Goal: Task Accomplishment & Management: Complete application form

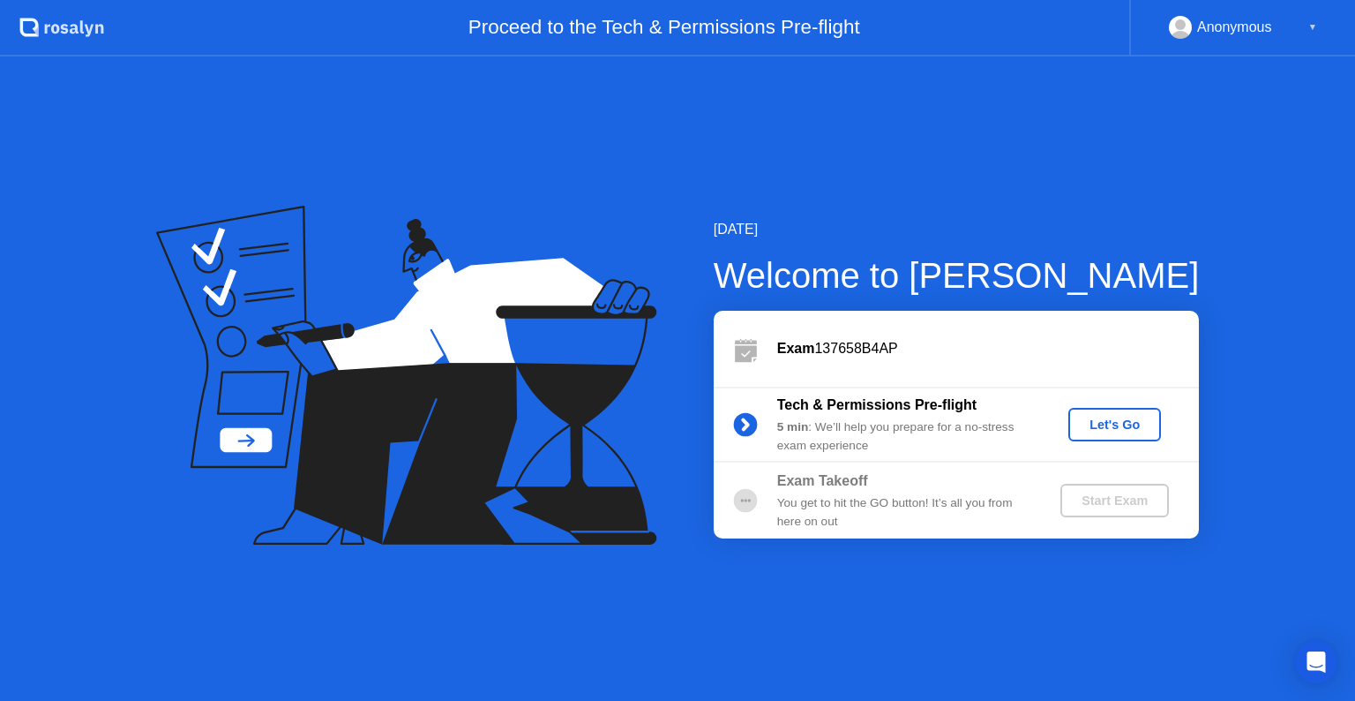
click at [1096, 417] on div "Let's Go" at bounding box center [1115, 424] width 79 height 14
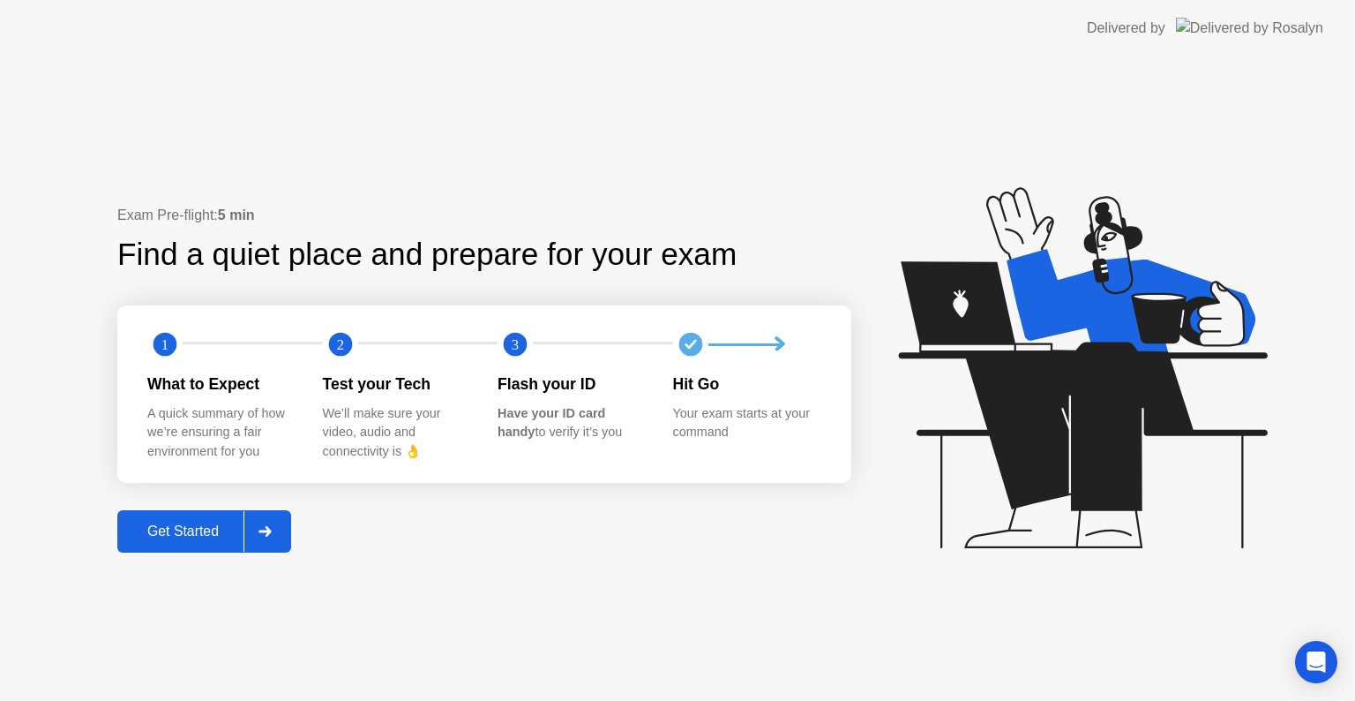
click at [176, 531] on div "Get Started" at bounding box center [183, 531] width 121 height 16
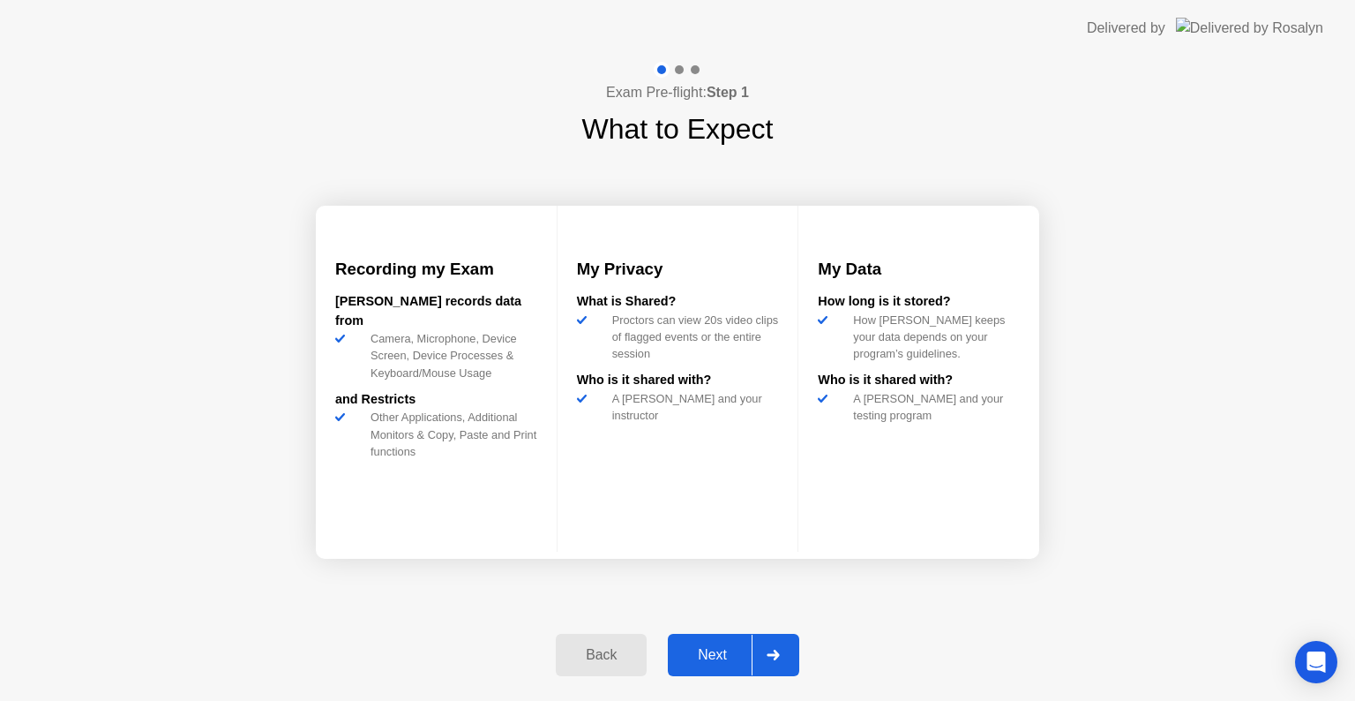
click at [737, 651] on div "Next" at bounding box center [712, 655] width 79 height 16
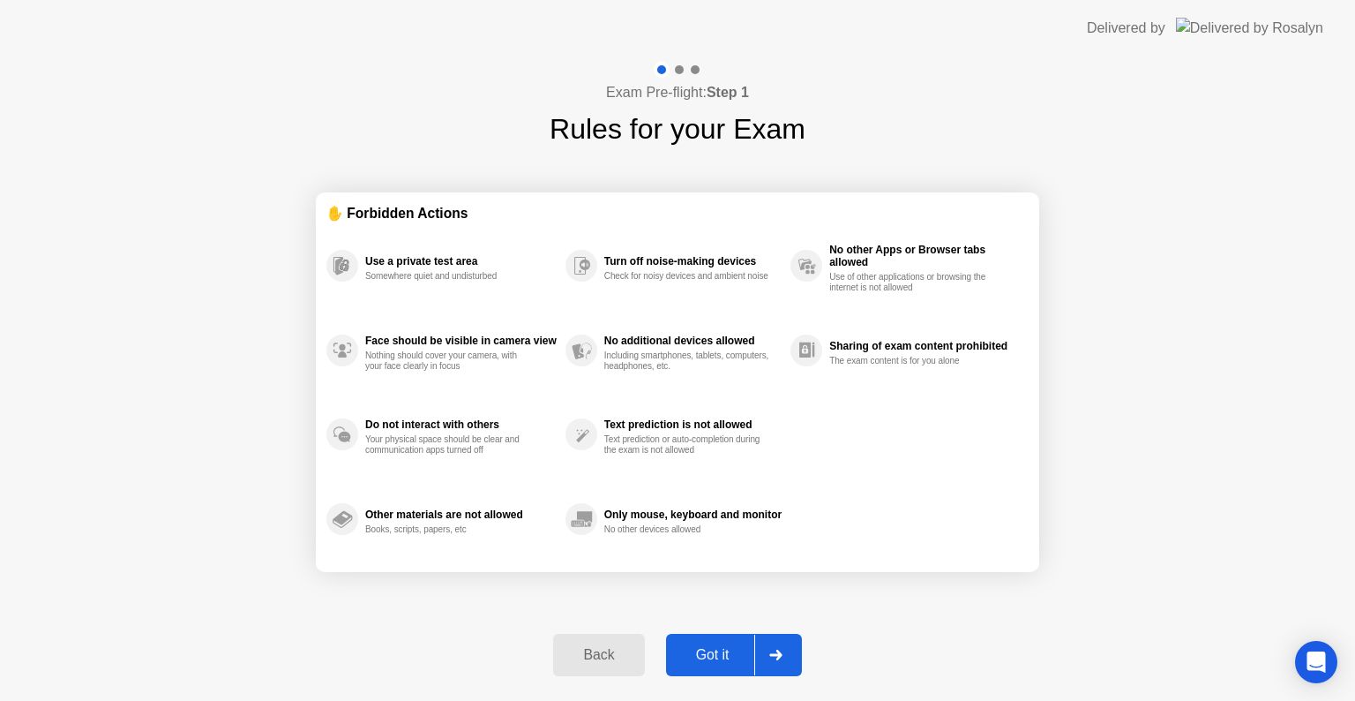
click at [737, 651] on div "Got it" at bounding box center [713, 655] width 83 height 16
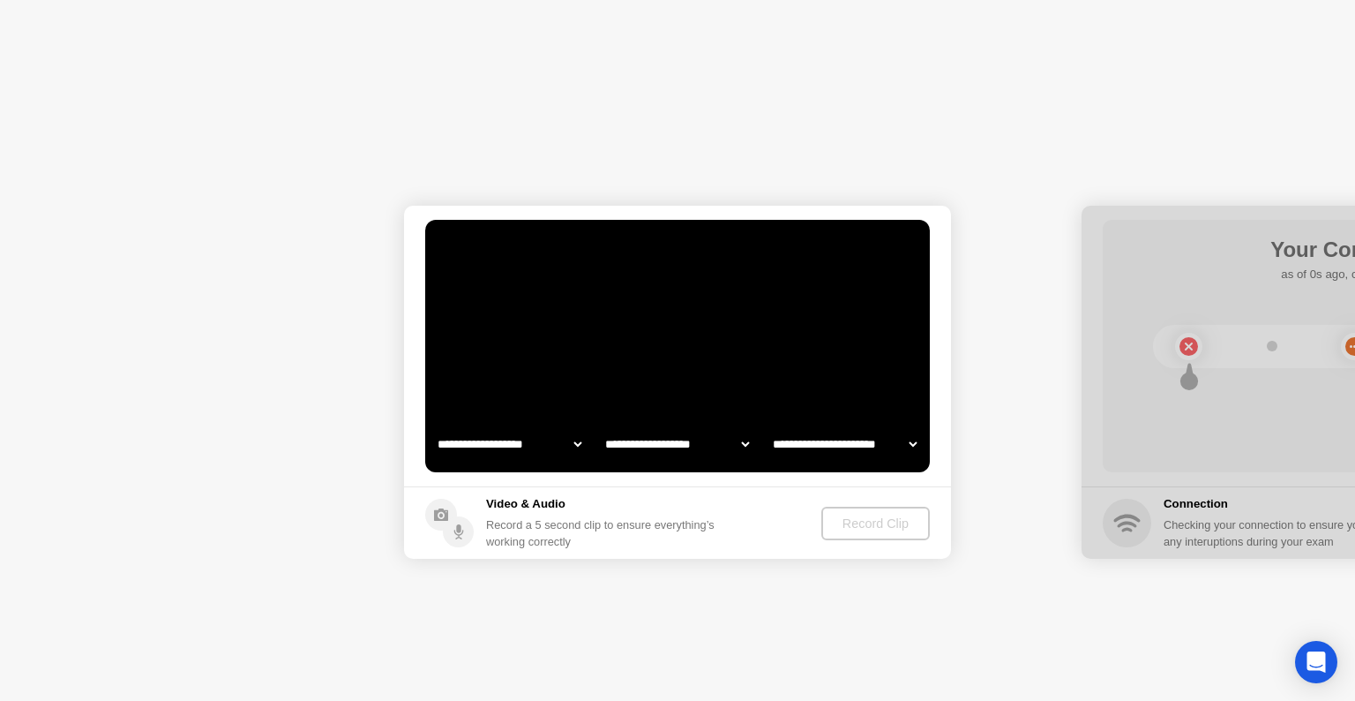
select select "**********"
select select "*******"
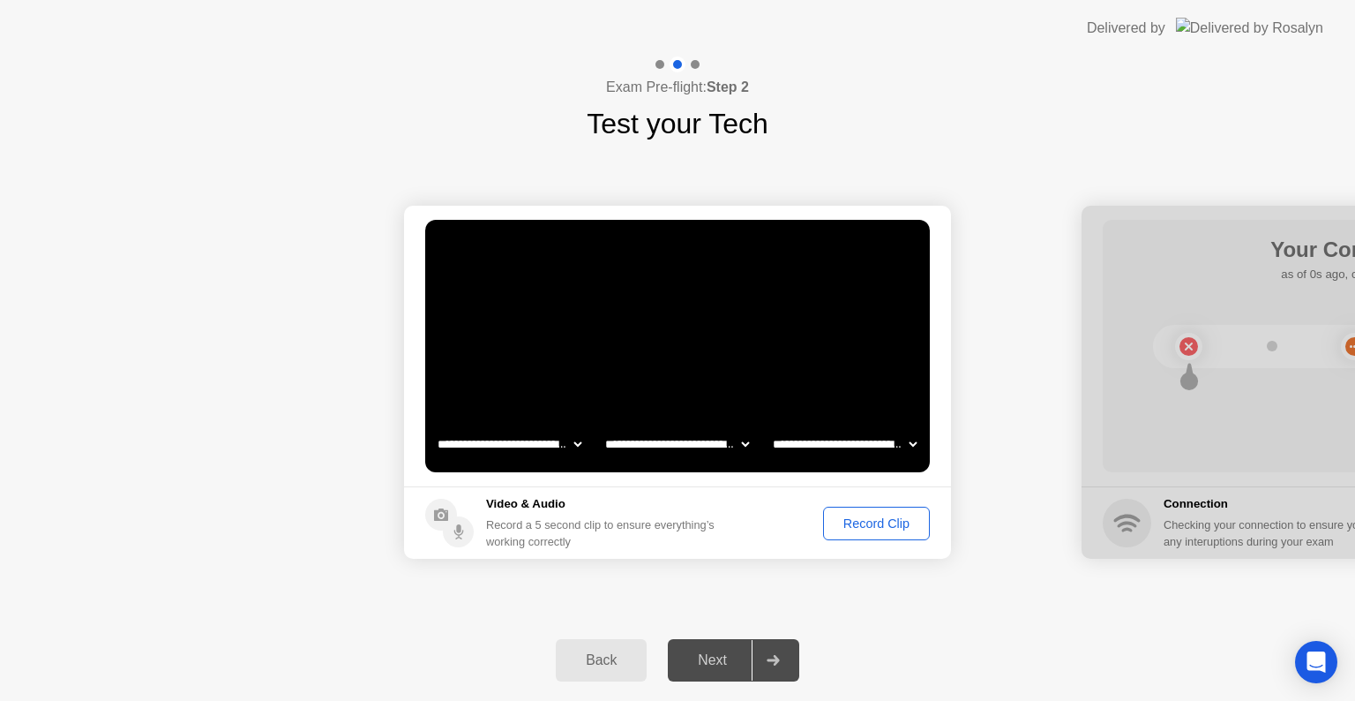
click at [728, 652] on div "Next" at bounding box center [712, 660] width 79 height 16
click at [769, 670] on div at bounding box center [773, 660] width 42 height 41
click at [861, 530] on div "Record Clip" at bounding box center [876, 523] width 94 height 14
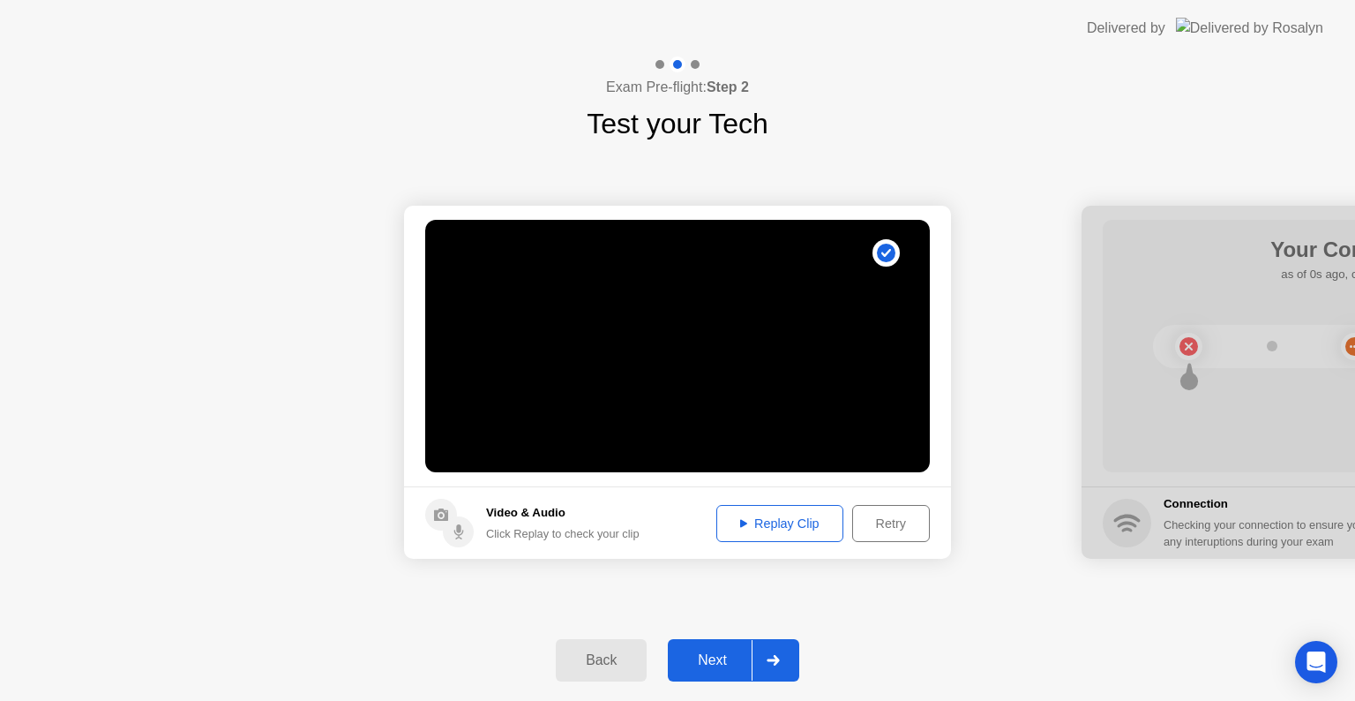
click at [771, 646] on div at bounding box center [773, 660] width 42 height 41
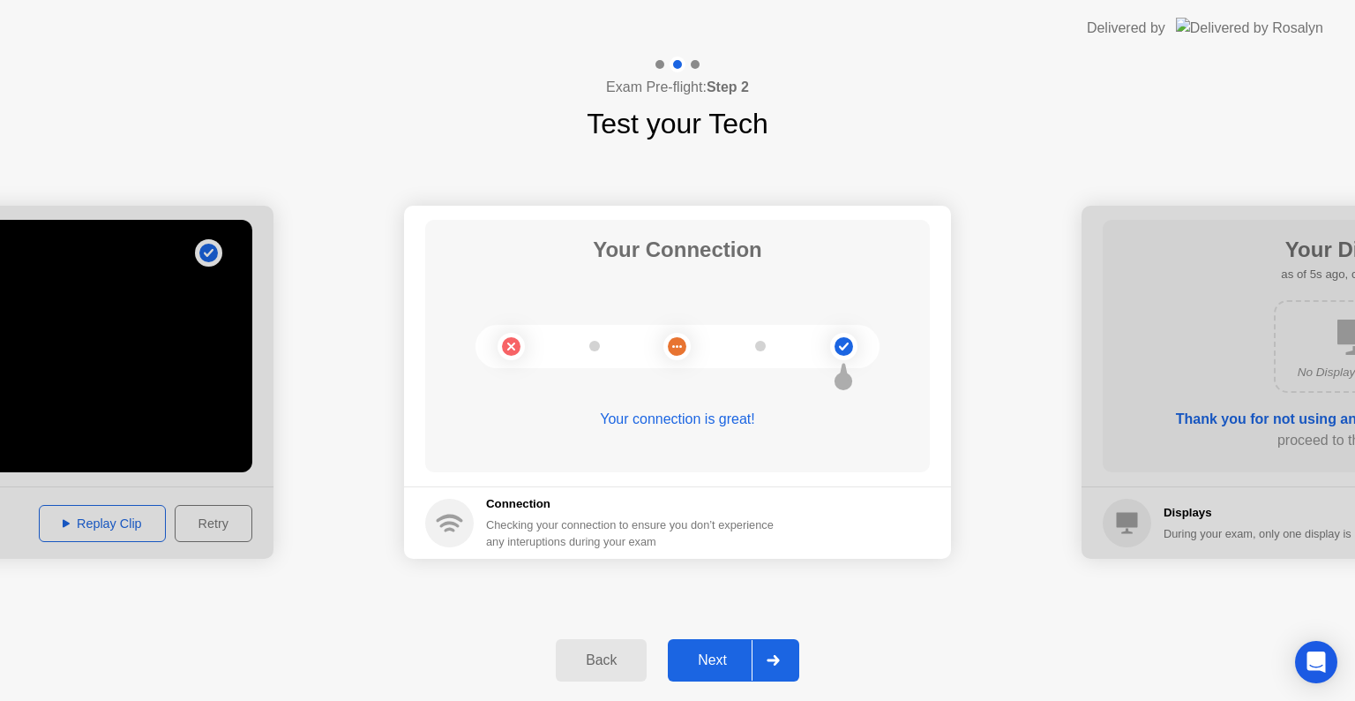
click at [771, 646] on div at bounding box center [773, 660] width 42 height 41
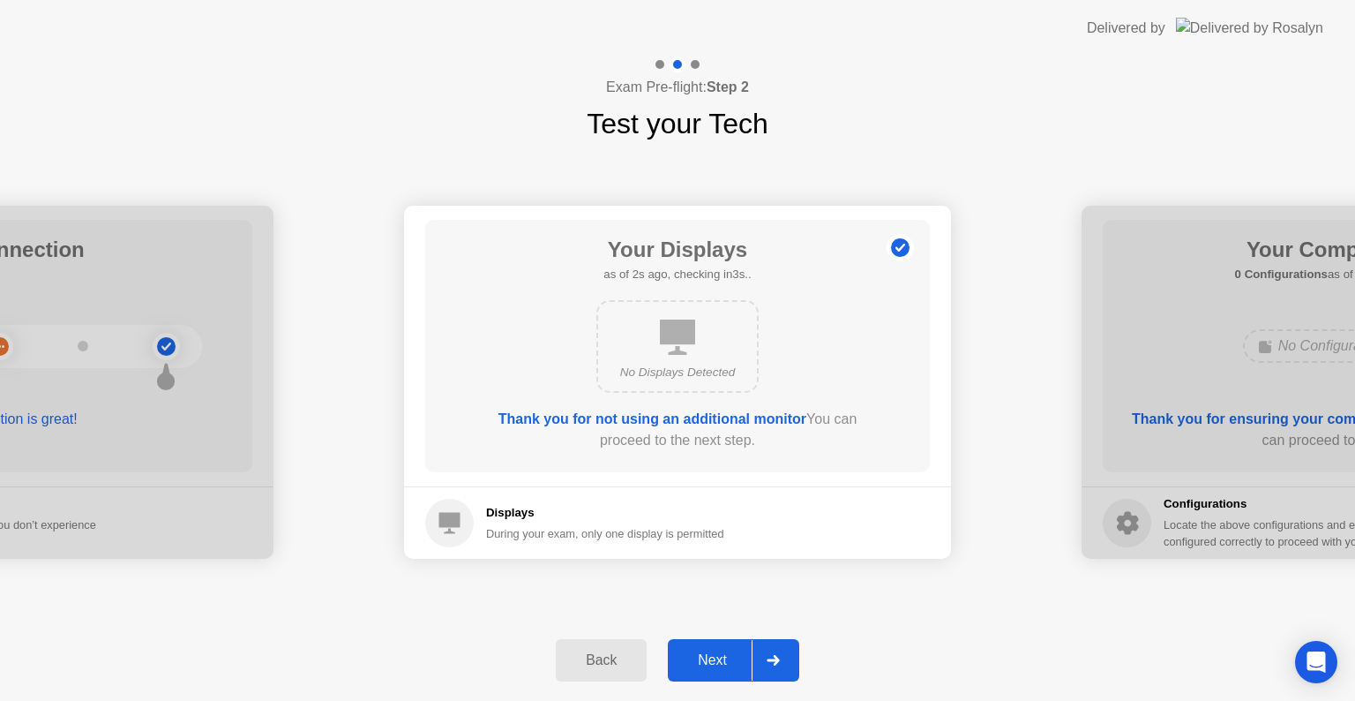
click at [736, 644] on button "Next" at bounding box center [733, 660] width 131 height 42
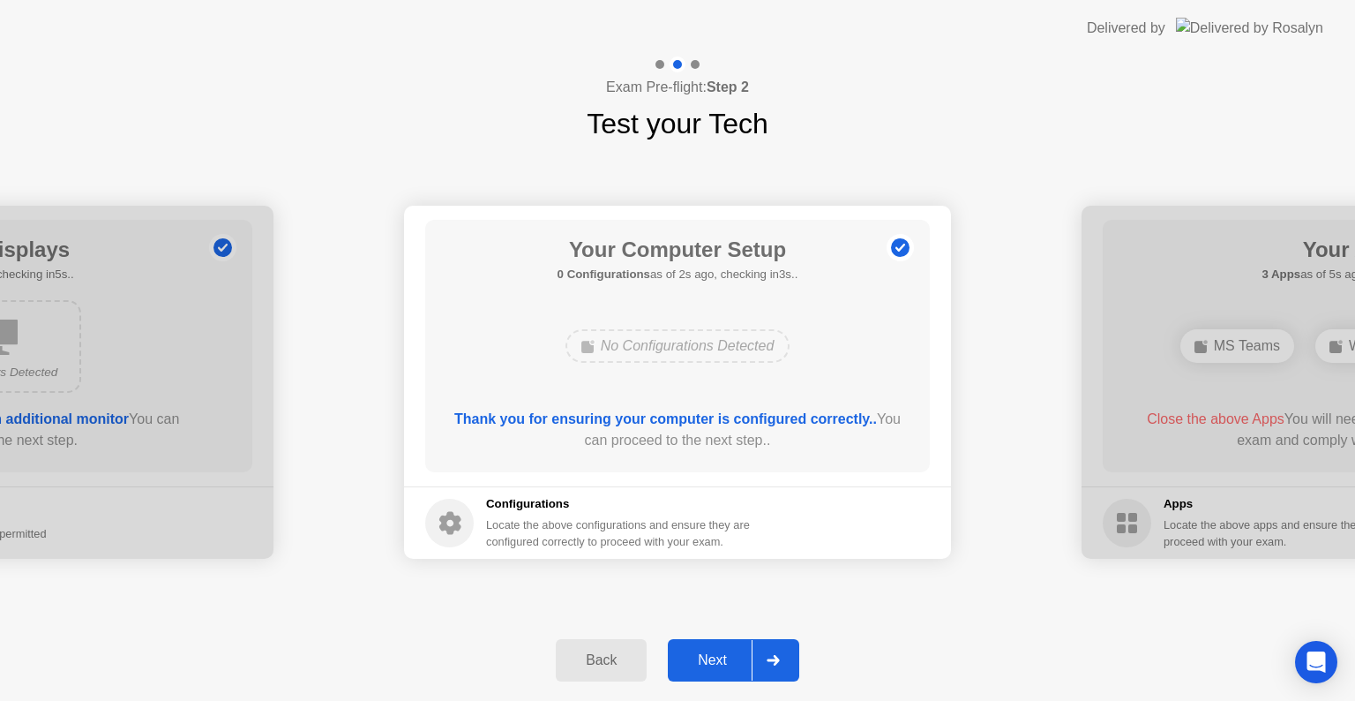
click at [736, 644] on button "Next" at bounding box center [733, 660] width 131 height 42
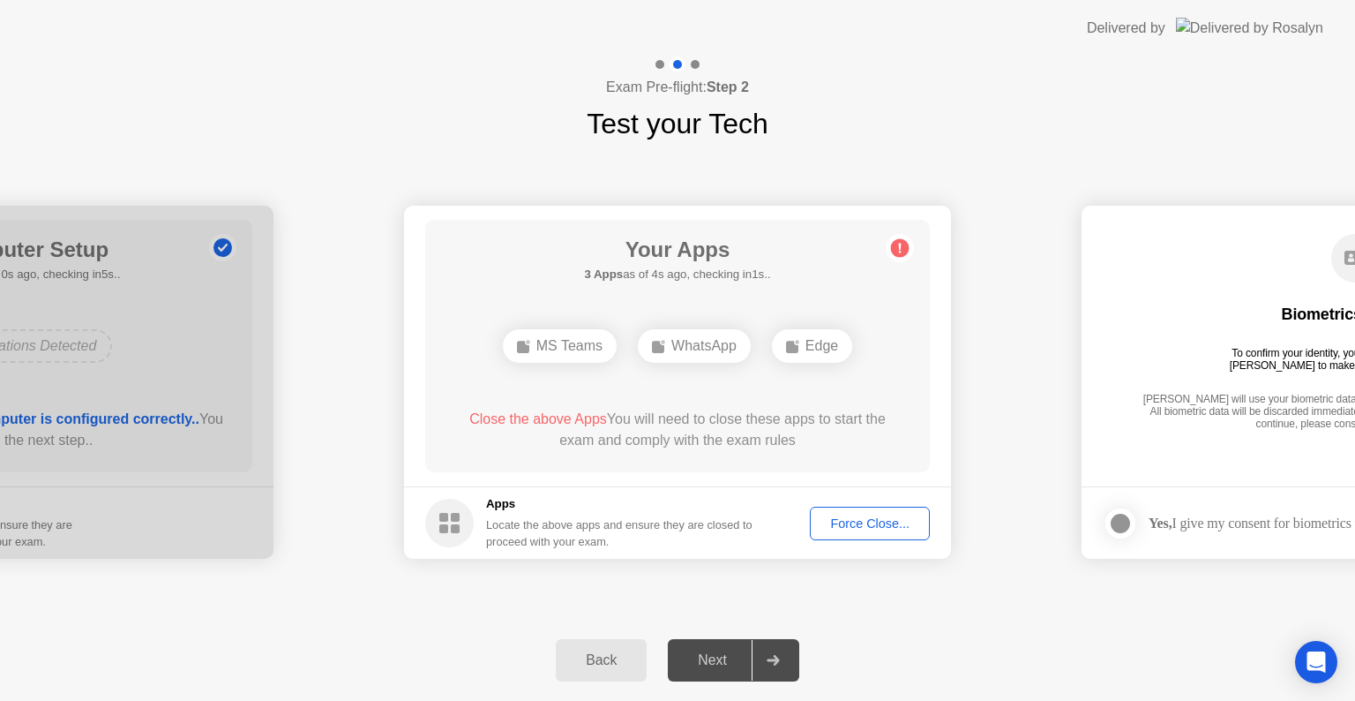
click at [768, 668] on div at bounding box center [773, 660] width 42 height 41
click at [847, 522] on div "Force Close..." at bounding box center [870, 523] width 108 height 14
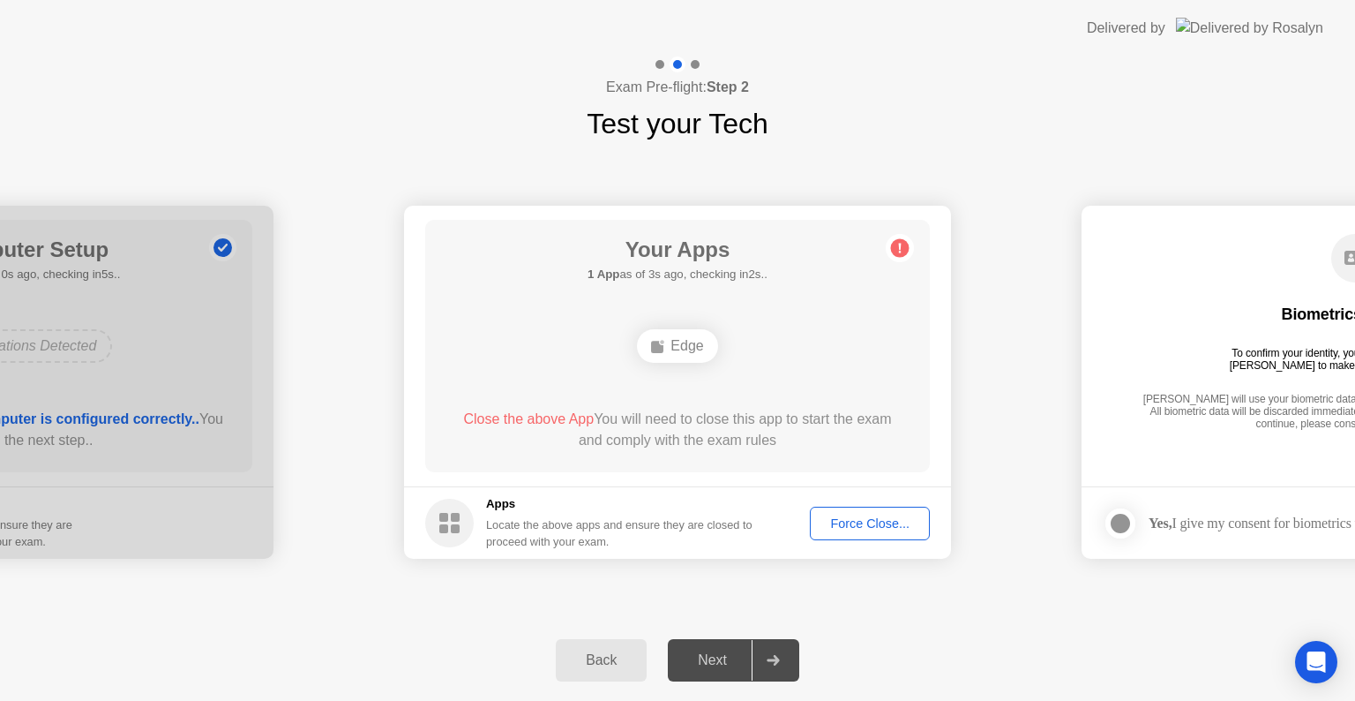
click at [845, 520] on div "Force Close..." at bounding box center [870, 523] width 108 height 14
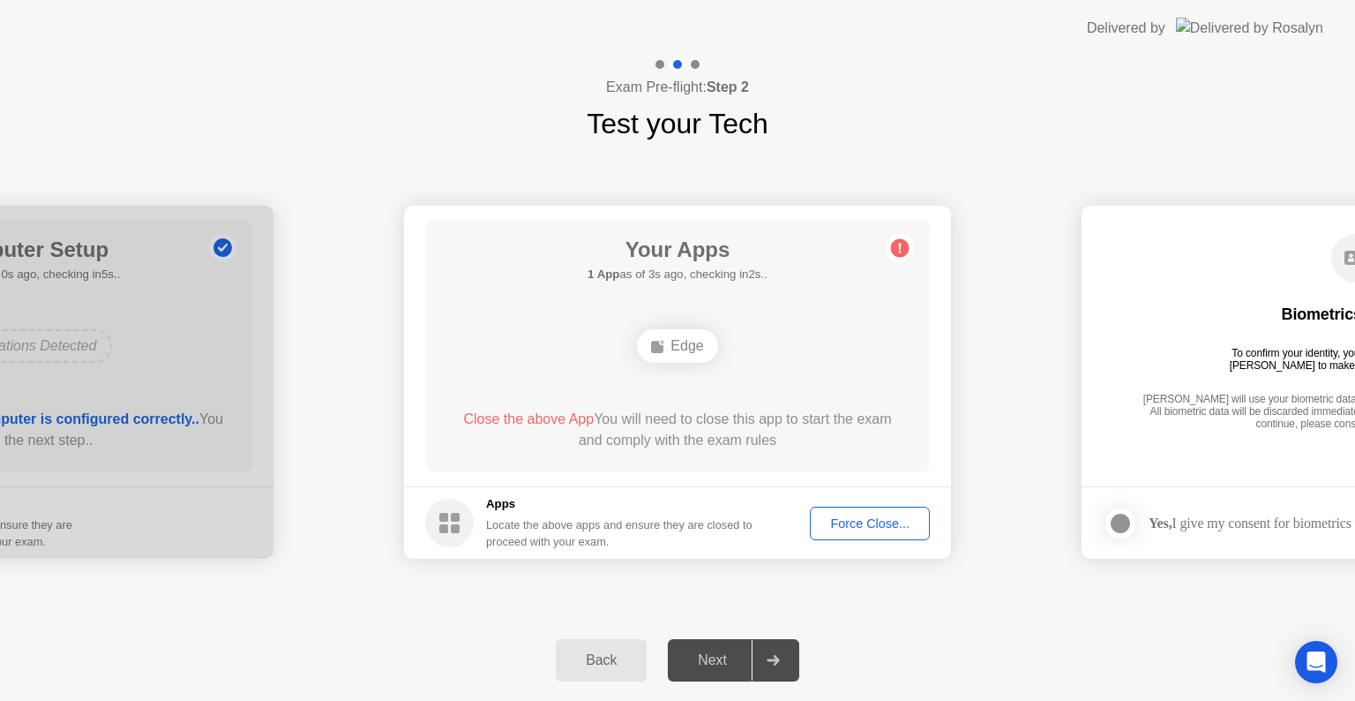
click at [753, 663] on div at bounding box center [773, 660] width 42 height 41
click at [889, 251] on icon at bounding box center [900, 248] width 28 height 28
click at [897, 251] on circle at bounding box center [900, 248] width 19 height 19
click at [900, 516] on div "Force Close..." at bounding box center [870, 523] width 108 height 14
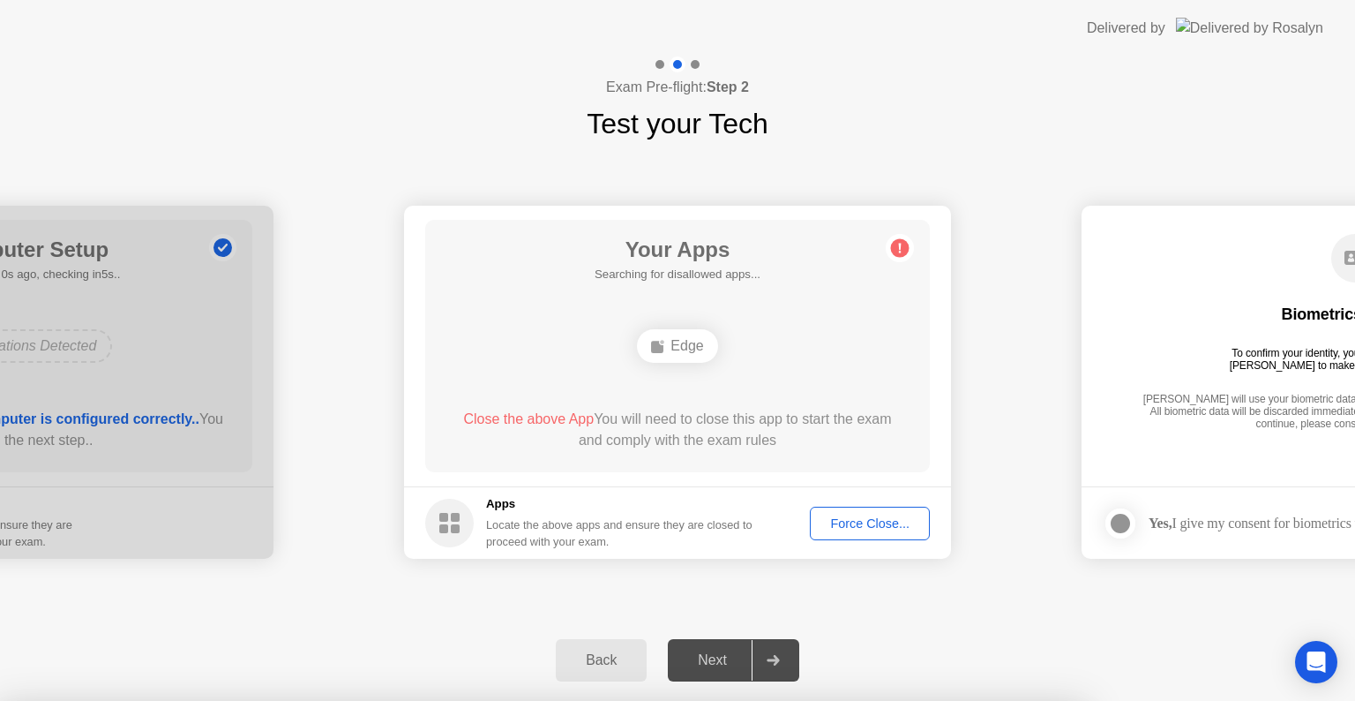
click at [900, 700] on div at bounding box center [677, 701] width 1355 height 0
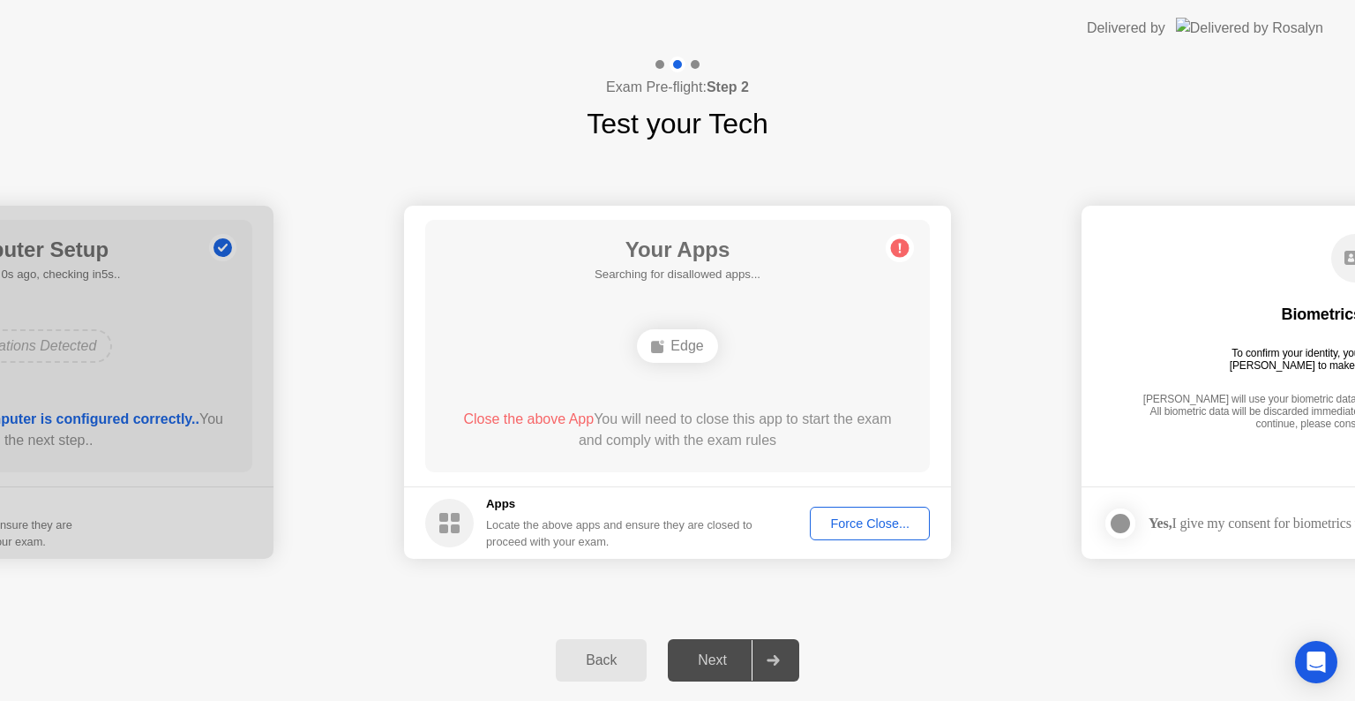
click at [607, 653] on div "Back" at bounding box center [601, 660] width 80 height 16
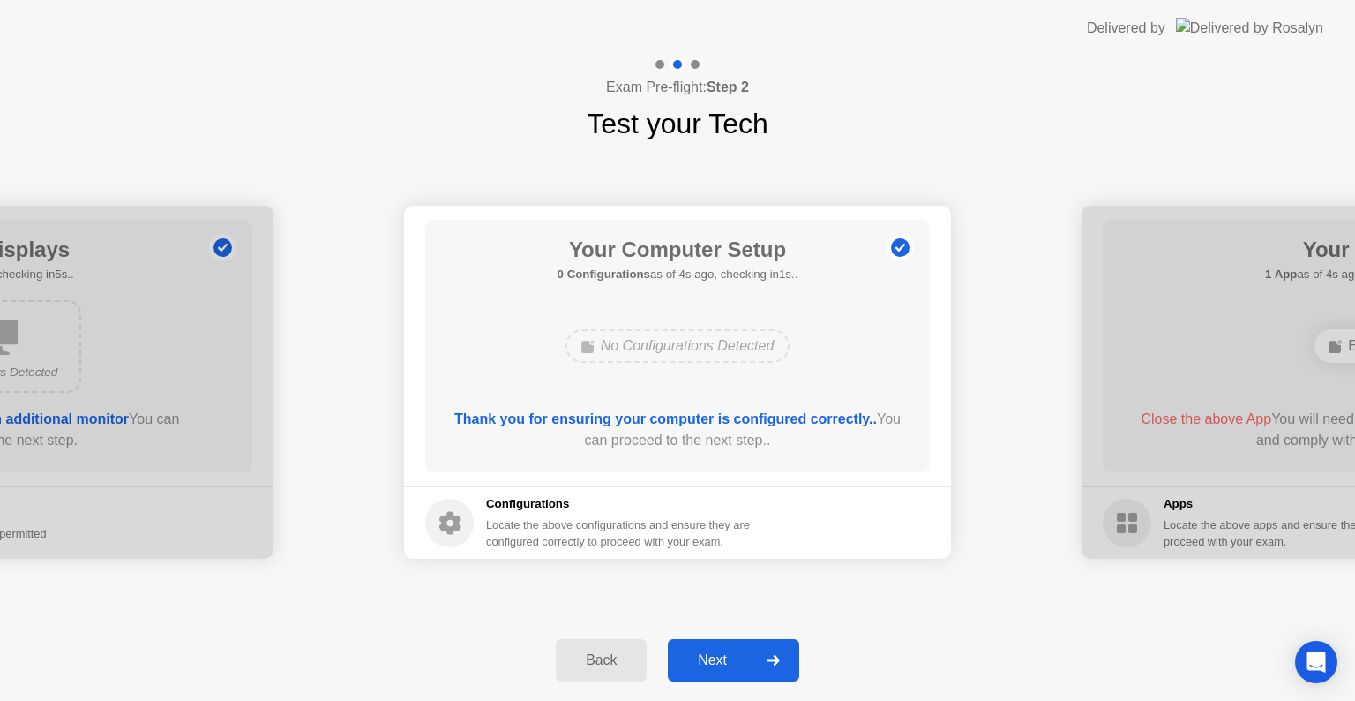
click at [790, 649] on div at bounding box center [773, 660] width 42 height 41
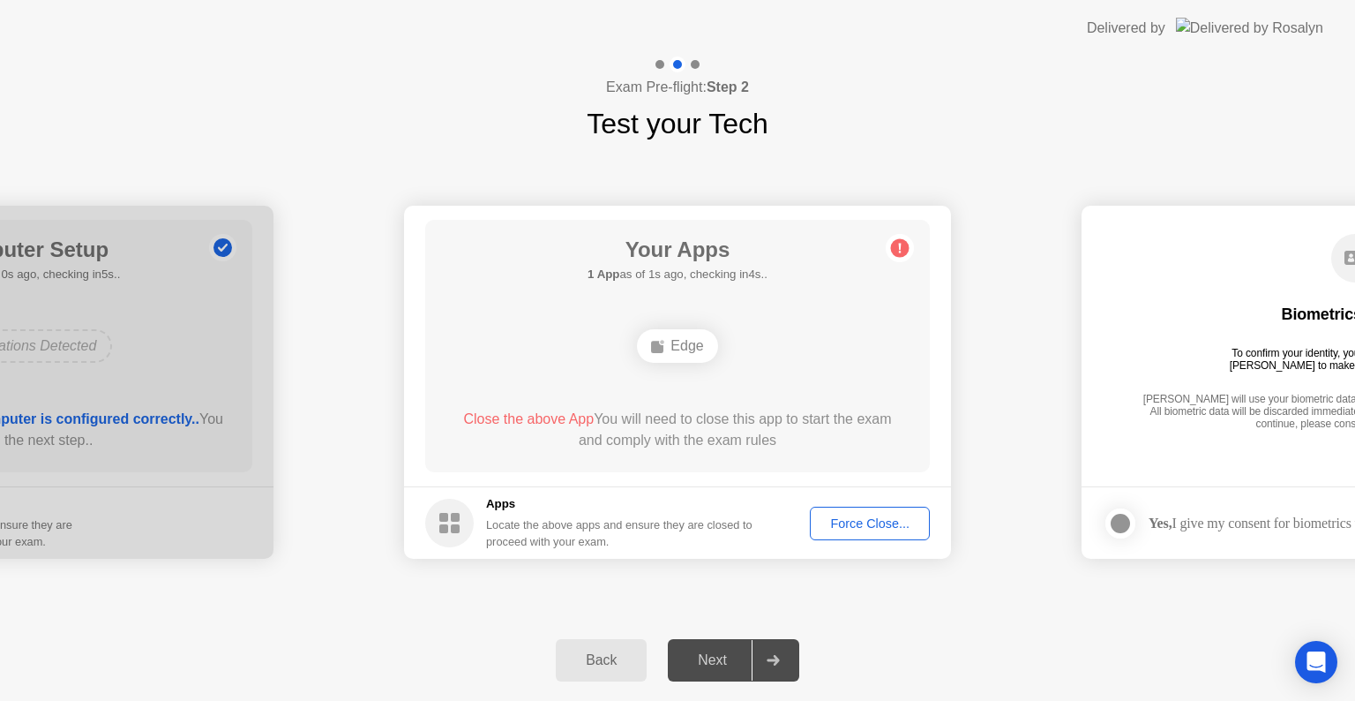
click at [441, 507] on circle at bounding box center [449, 523] width 49 height 49
click at [455, 537] on circle at bounding box center [449, 523] width 49 height 49
click at [868, 522] on div "Force Close..." at bounding box center [870, 523] width 108 height 14
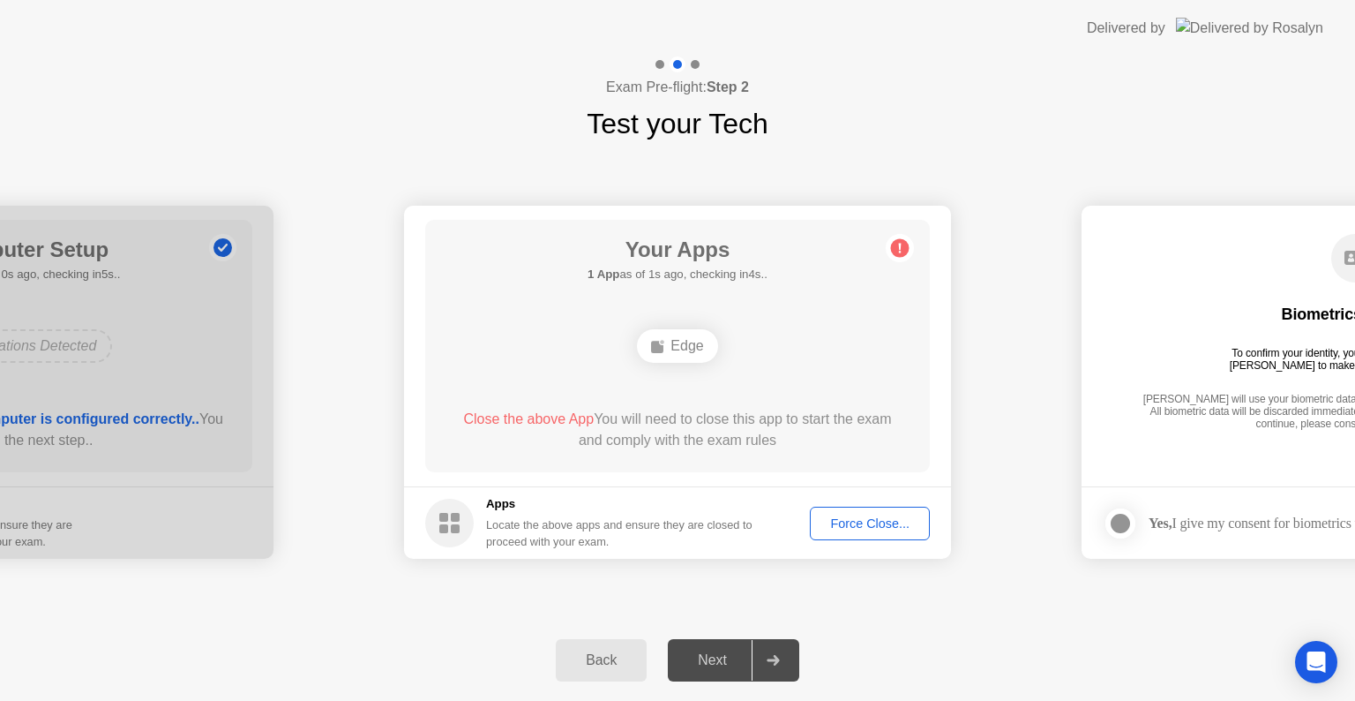
click at [684, 358] on div "Edge" at bounding box center [677, 346] width 80 height 34
click at [817, 517] on div "Force Close..." at bounding box center [870, 523] width 108 height 14
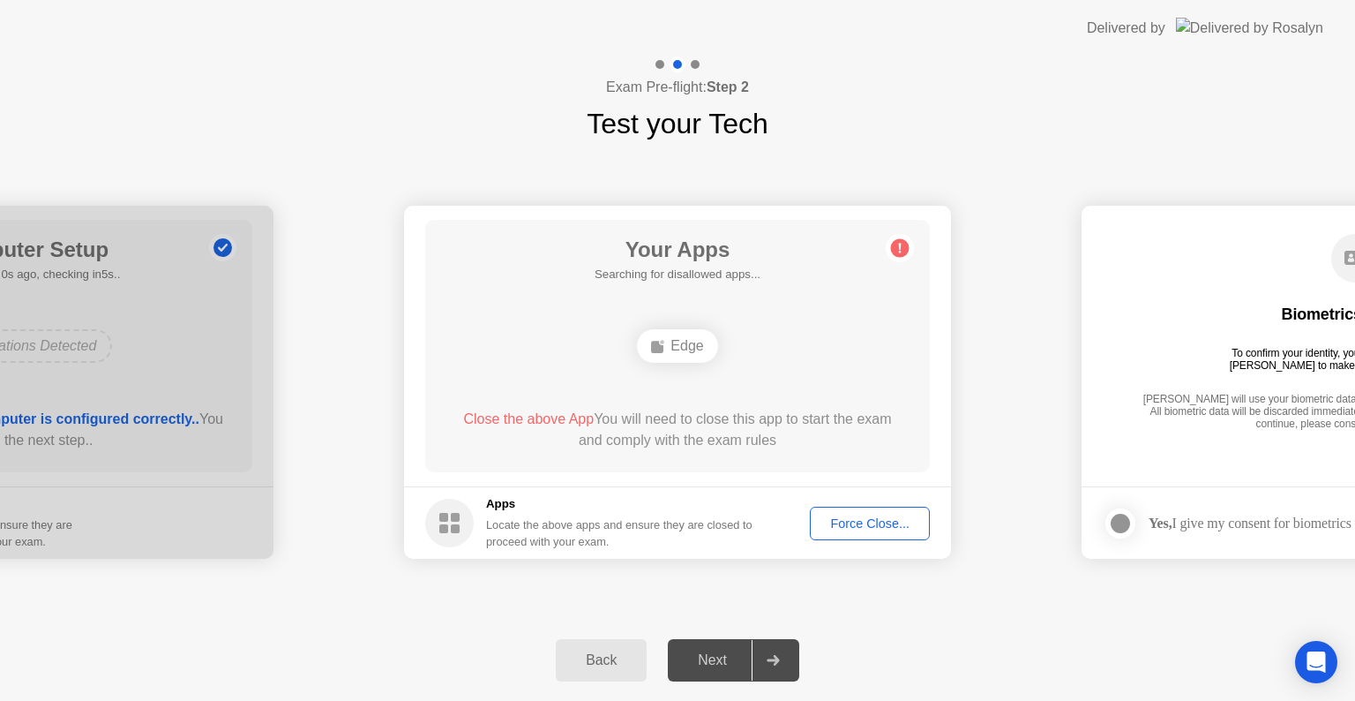
click at [615, 642] on button "Back" at bounding box center [601, 660] width 91 height 42
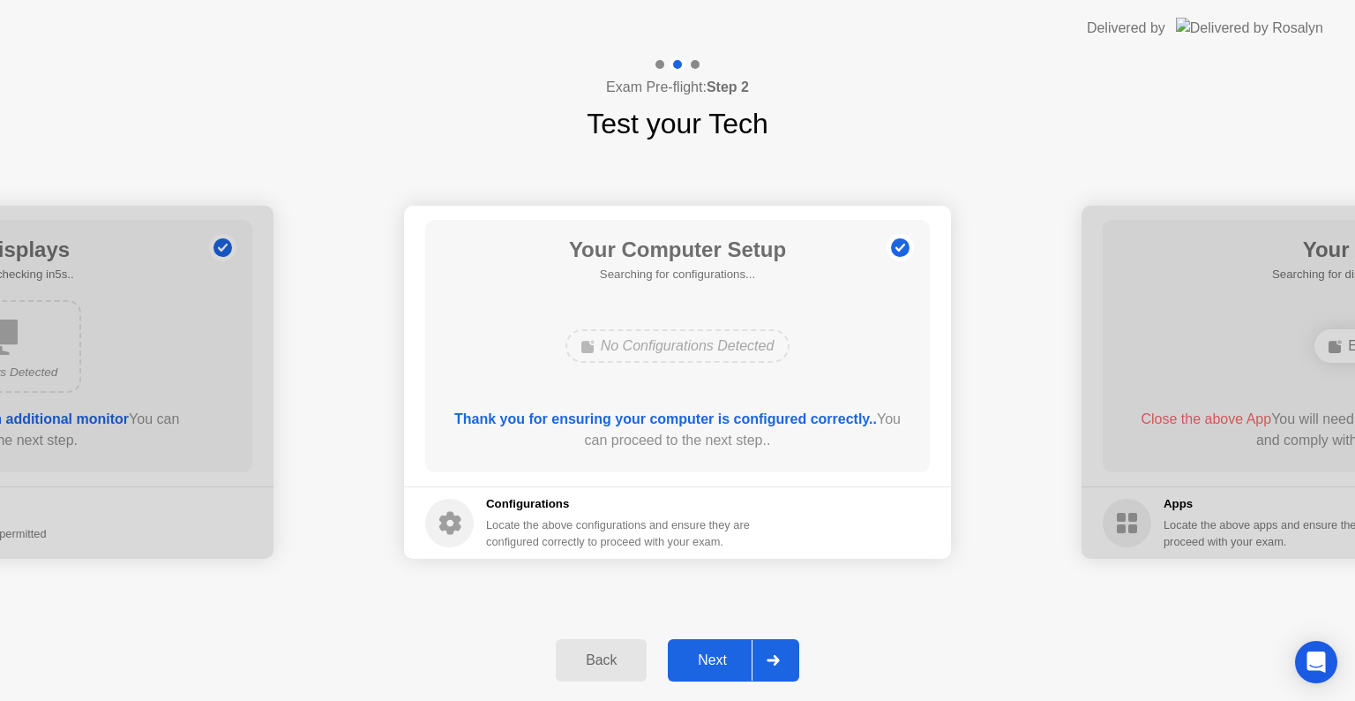
click at [615, 642] on button "Back" at bounding box center [601, 660] width 91 height 42
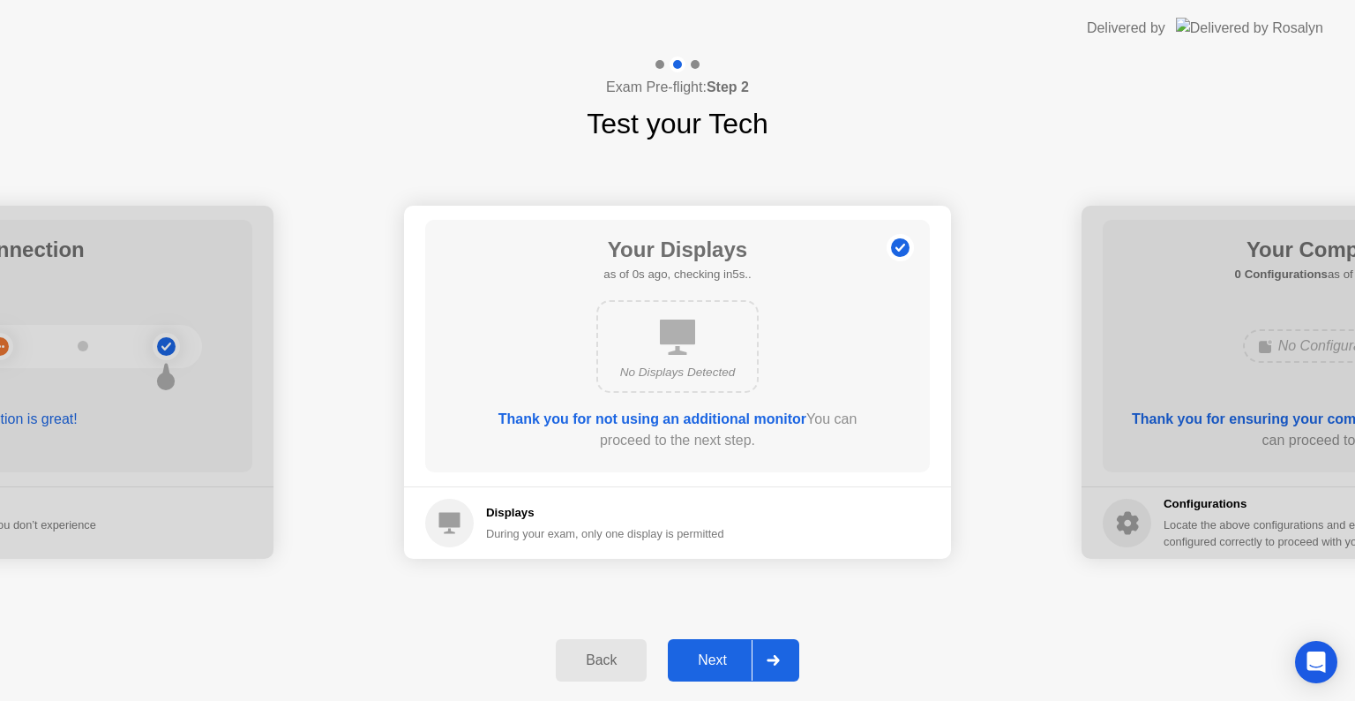
click at [615, 642] on button "Back" at bounding box center [601, 660] width 91 height 42
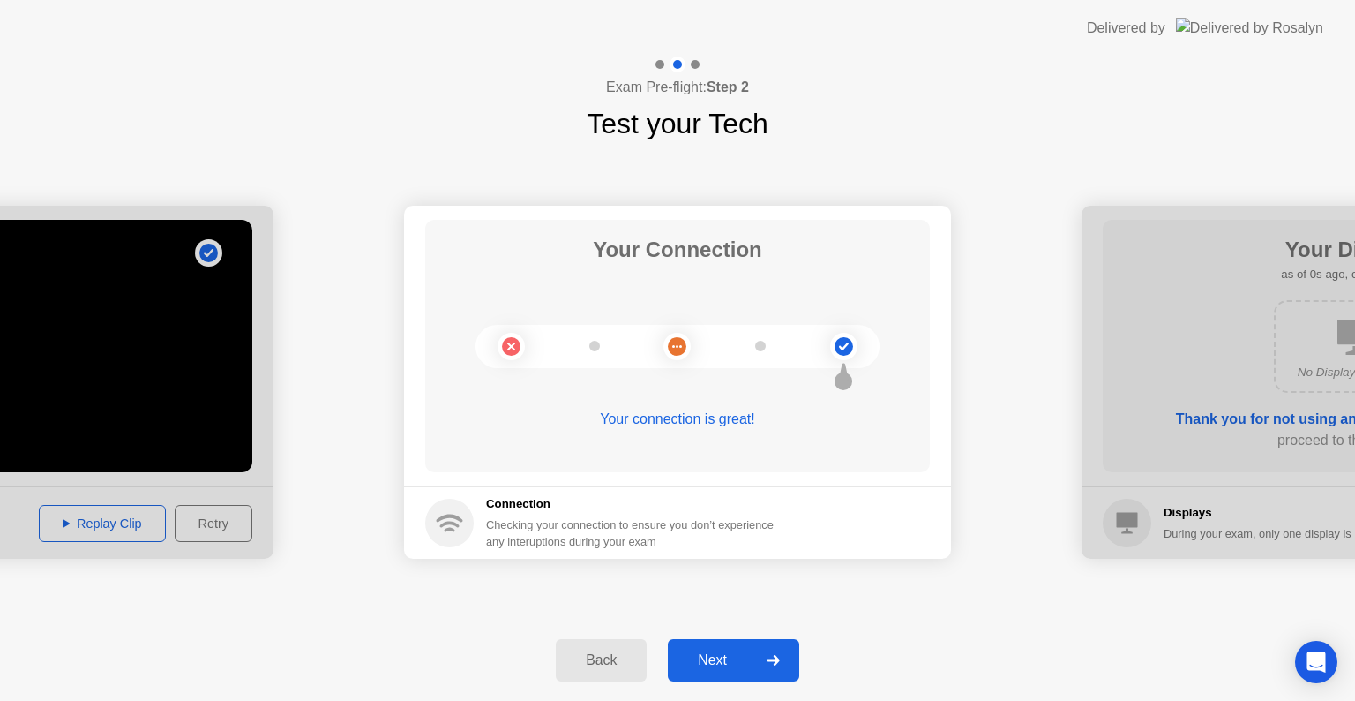
click at [615, 642] on button "Back" at bounding box center [601, 660] width 91 height 42
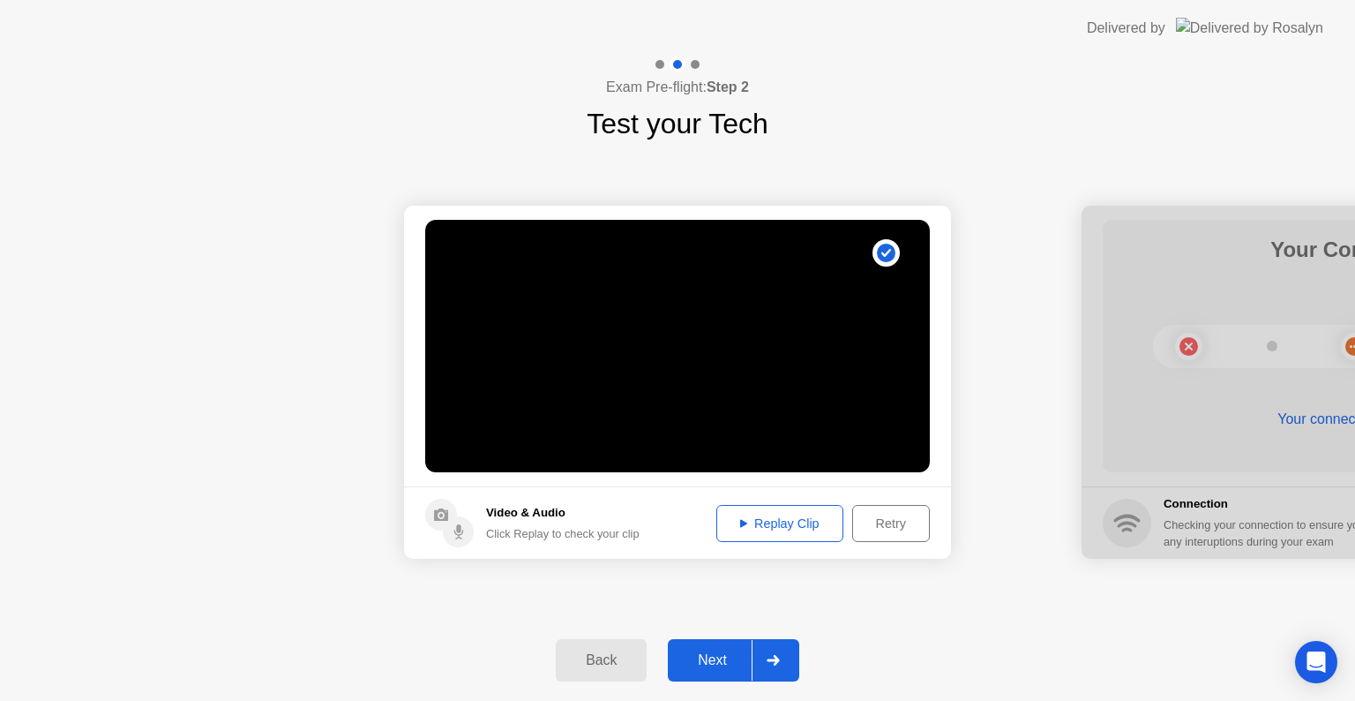
click at [615, 642] on button "Back" at bounding box center [601, 660] width 91 height 42
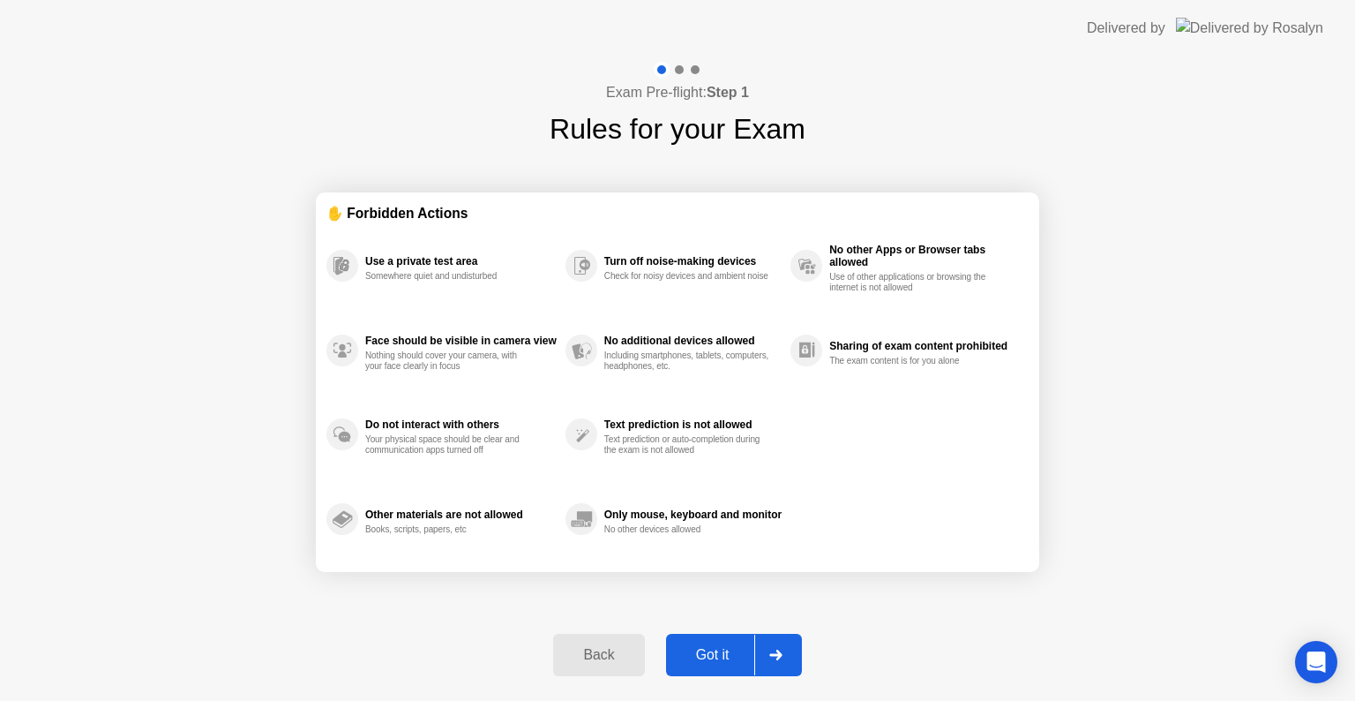
click at [617, 650] on div "Back" at bounding box center [599, 655] width 80 height 16
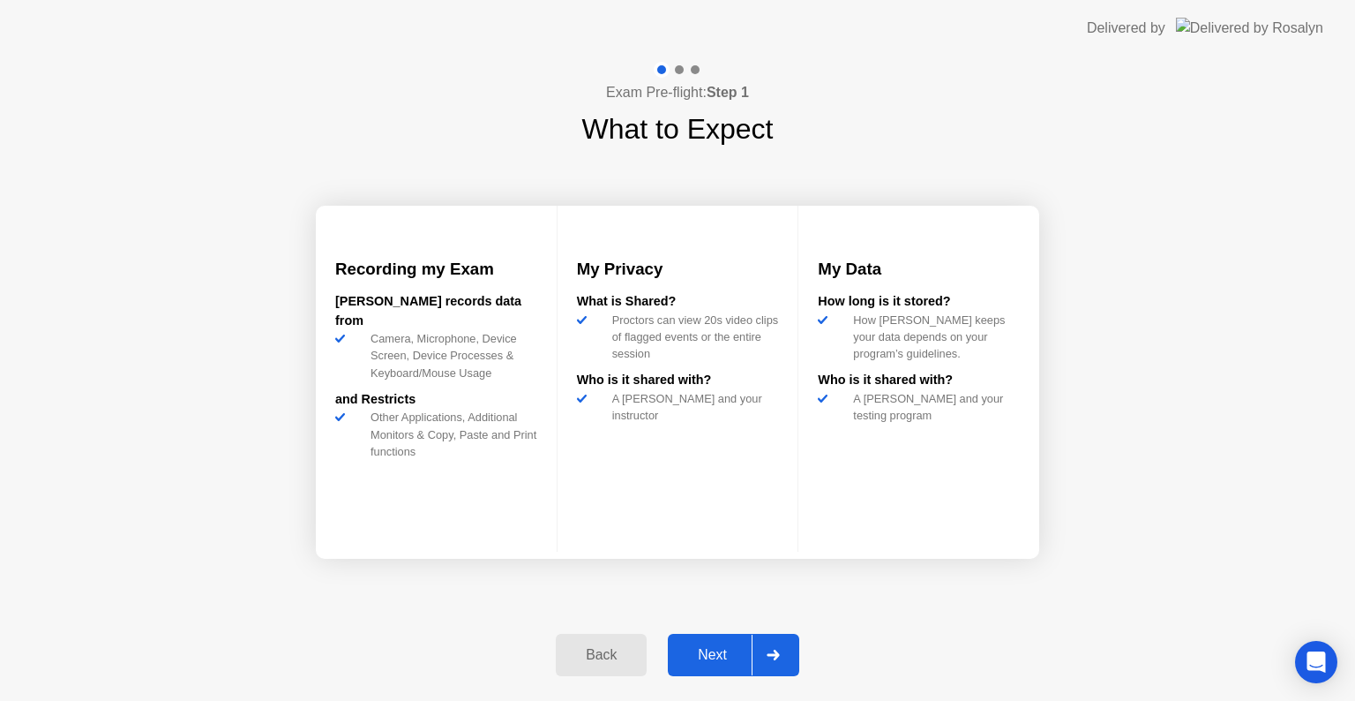
click at [617, 650] on div "Back" at bounding box center [601, 655] width 80 height 16
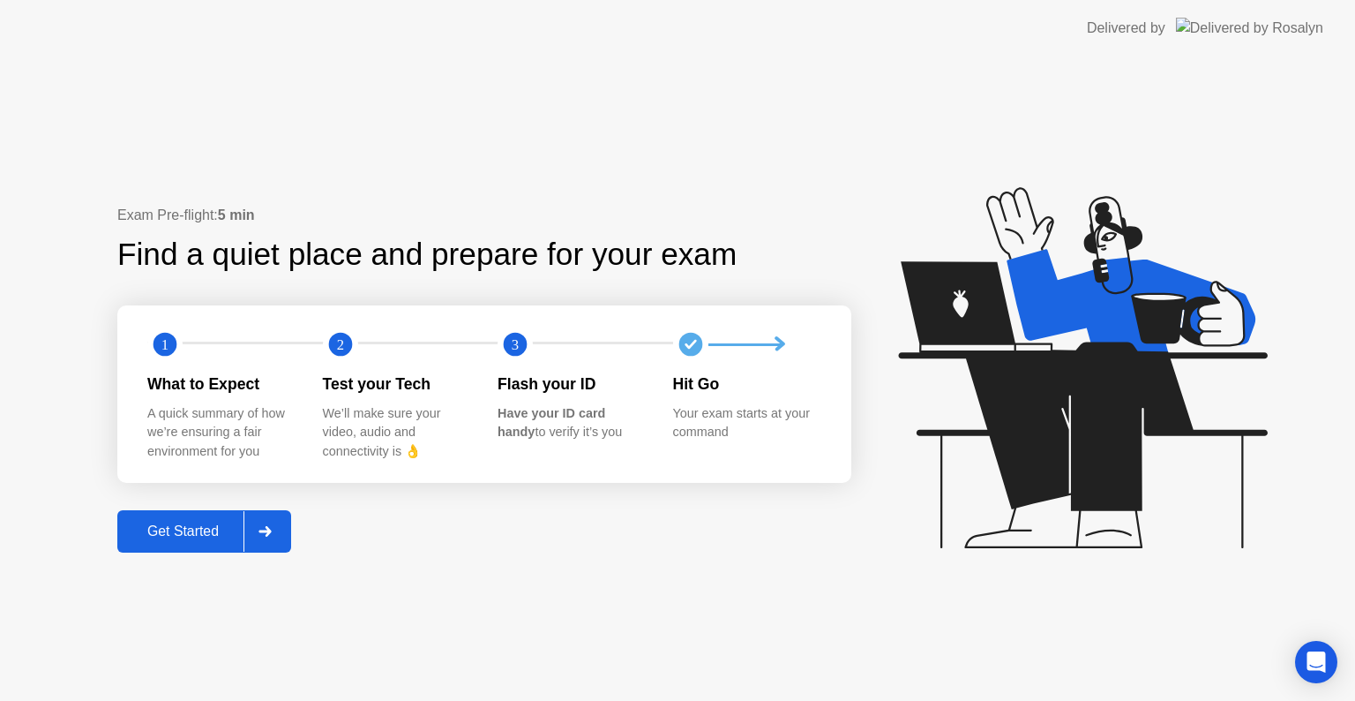
click at [195, 538] on div "Get Started" at bounding box center [183, 531] width 121 height 16
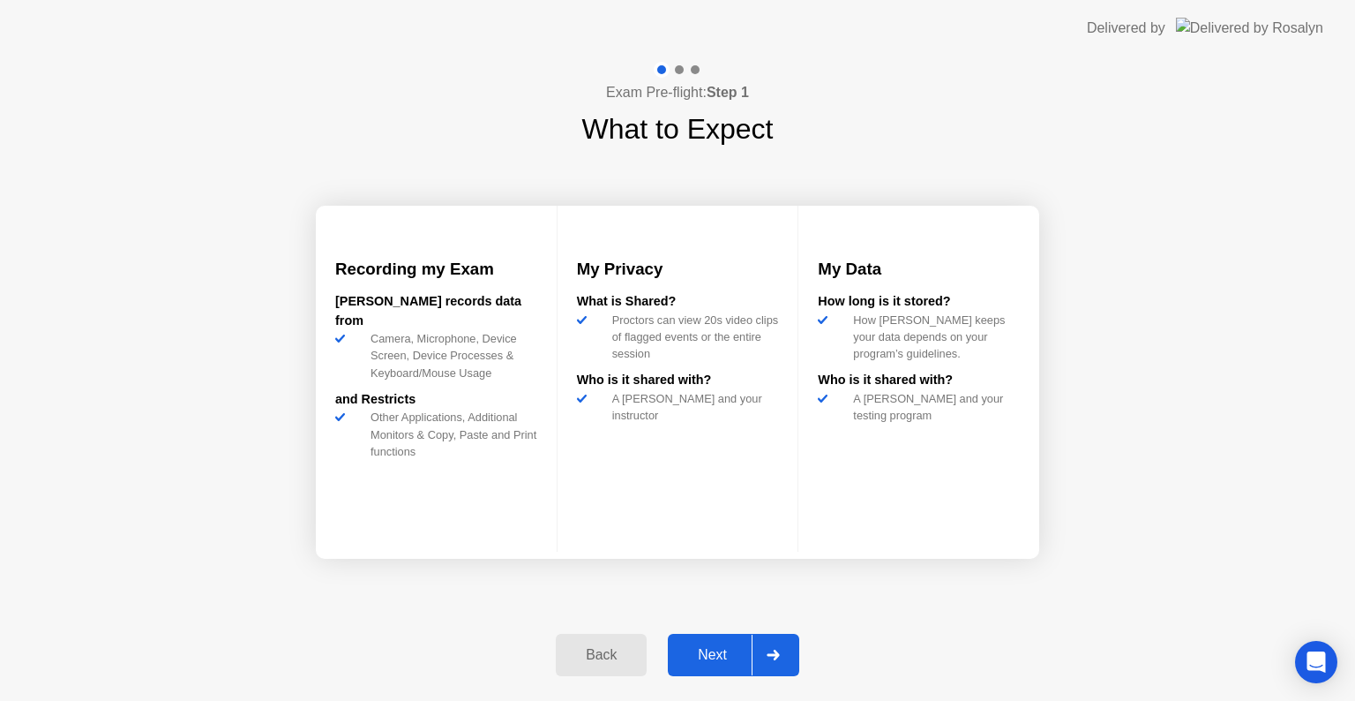
click at [708, 647] on div "Next" at bounding box center [712, 655] width 79 height 16
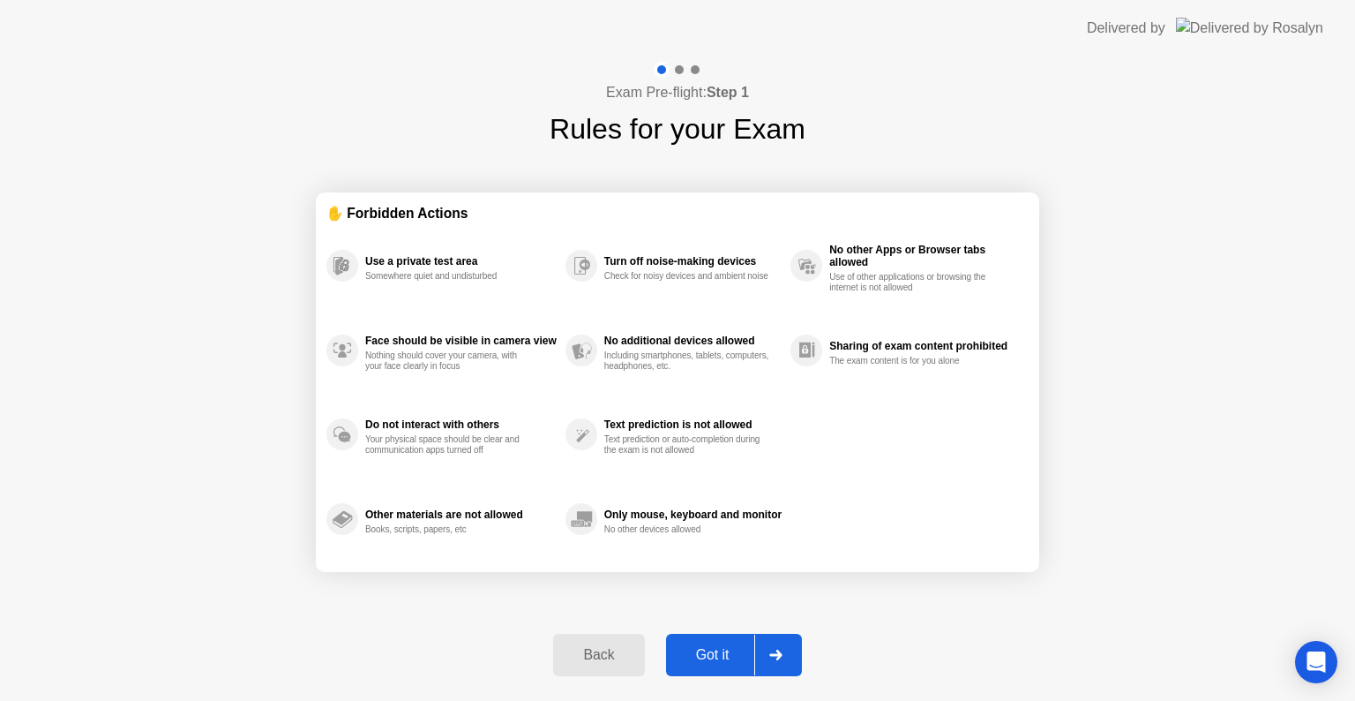
click at [708, 647] on div "Got it" at bounding box center [713, 655] width 83 height 16
select select "**********"
select select "*******"
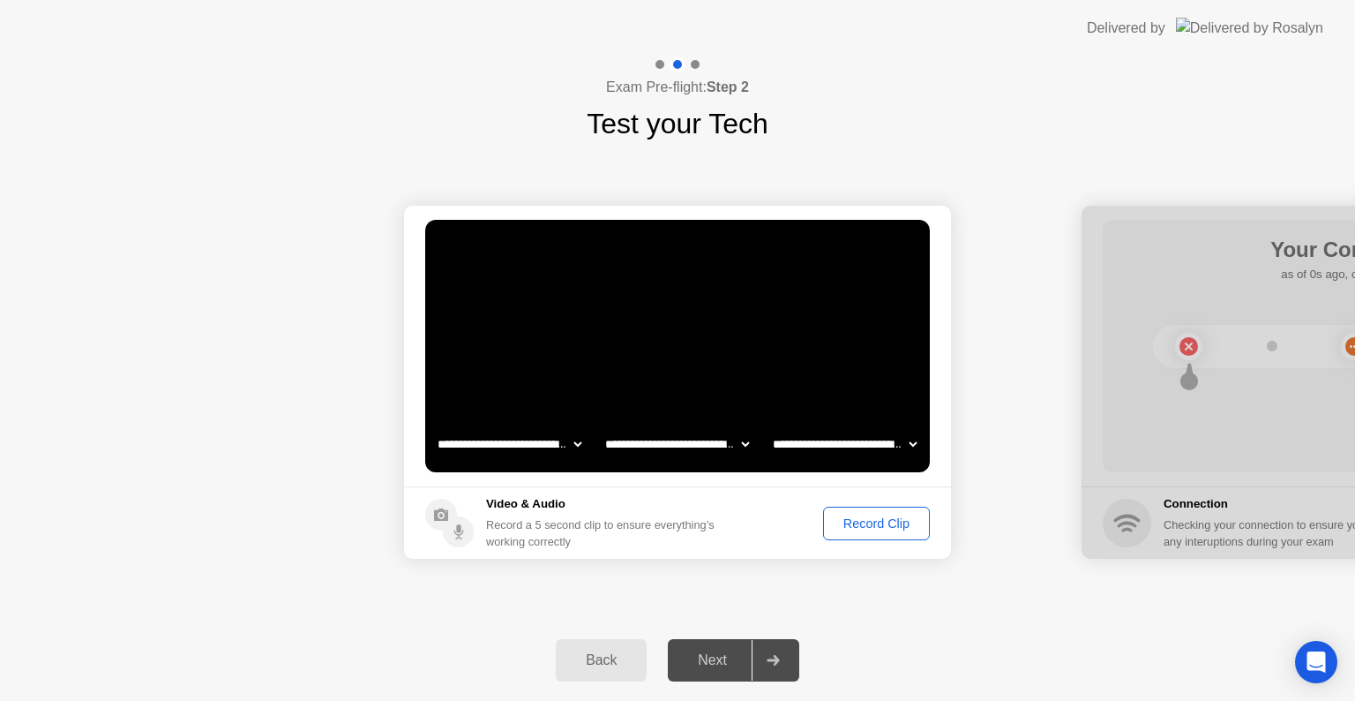
click at [791, 649] on div at bounding box center [773, 660] width 42 height 41
click at [909, 522] on div "Record Clip" at bounding box center [876, 523] width 94 height 14
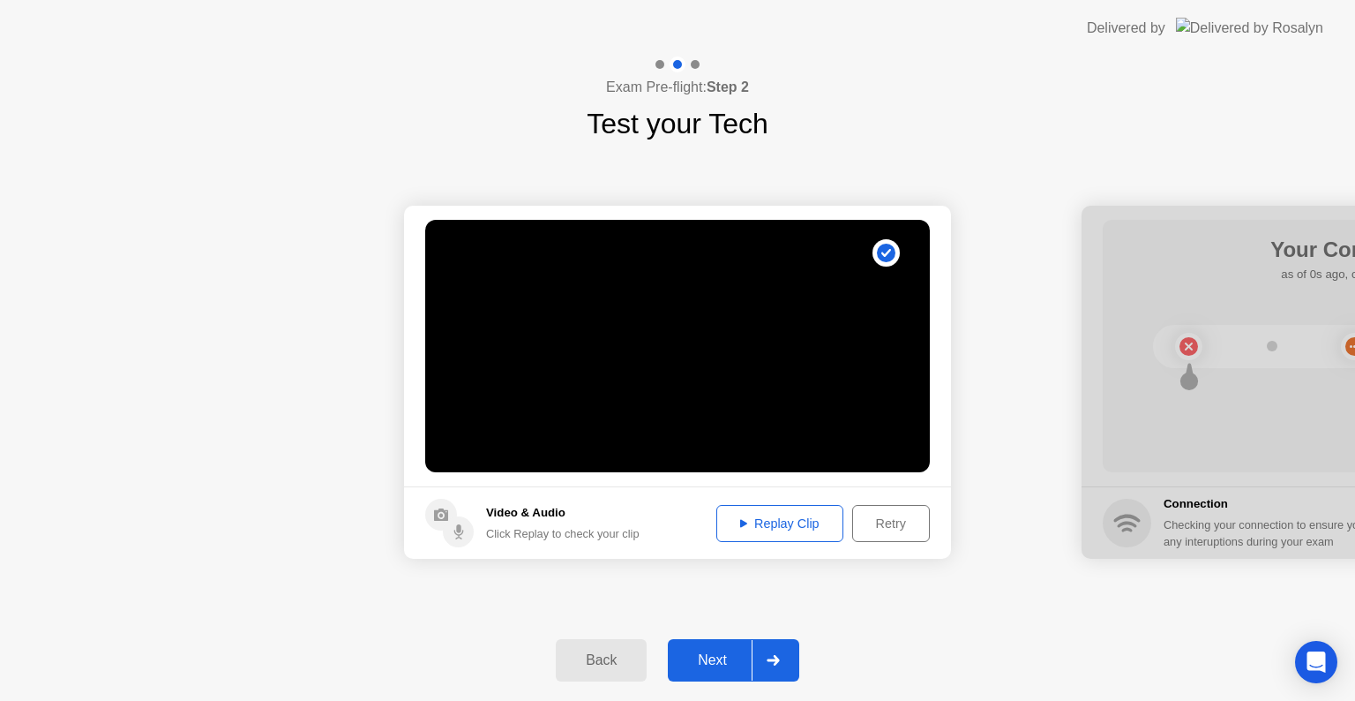
click at [739, 652] on div "Next" at bounding box center [712, 660] width 79 height 16
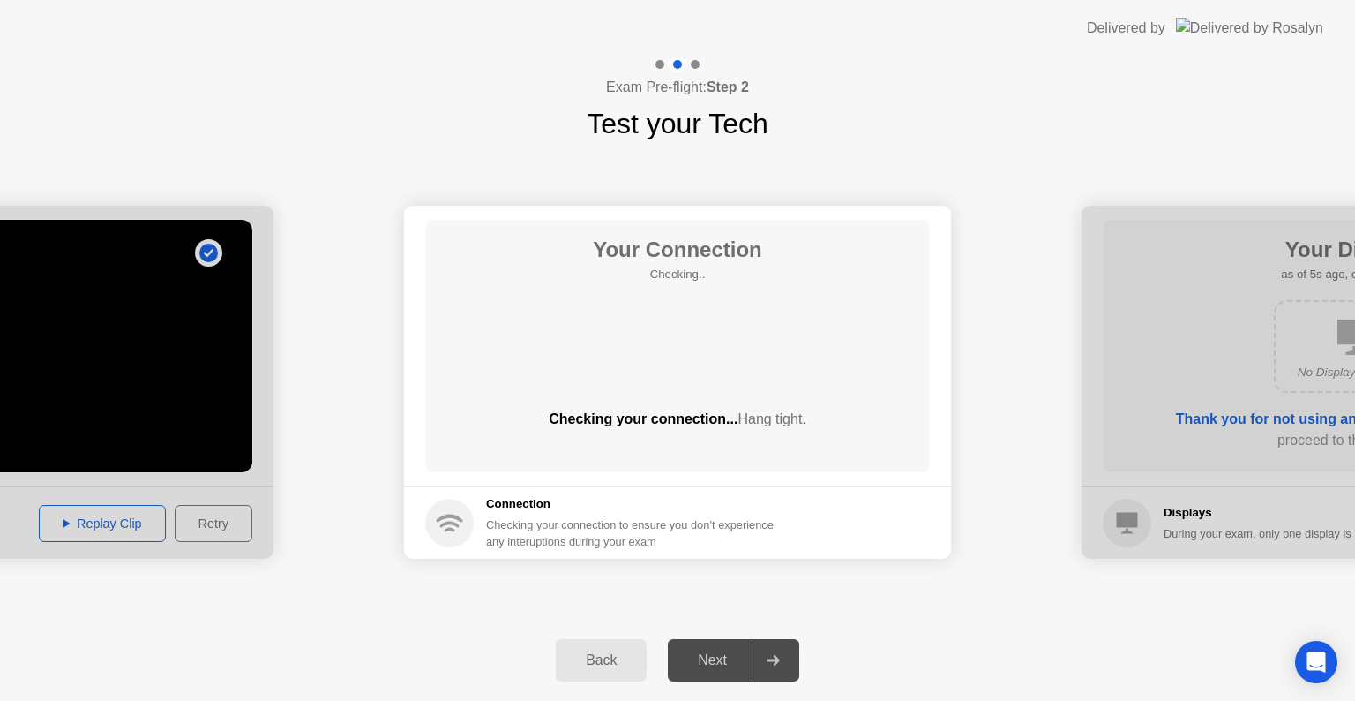
click at [739, 652] on div "Next" at bounding box center [712, 660] width 79 height 16
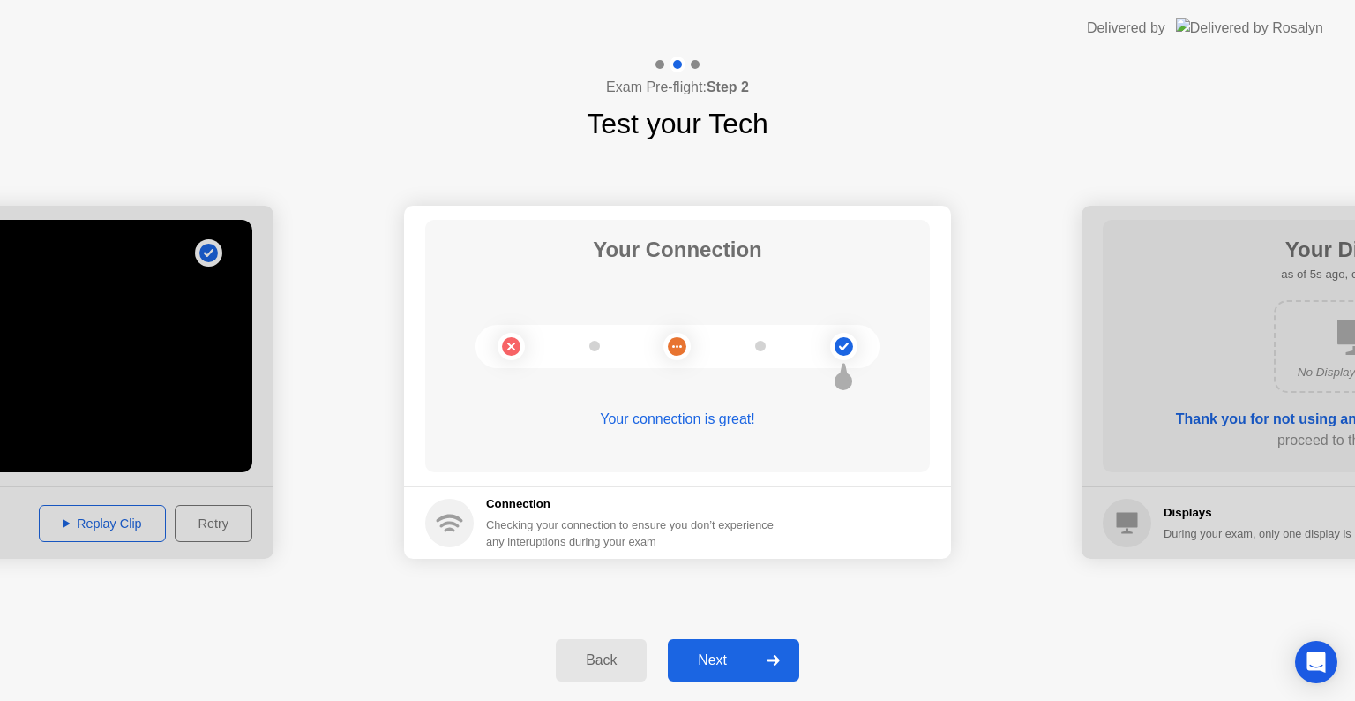
click at [739, 652] on div "Next" at bounding box center [712, 660] width 79 height 16
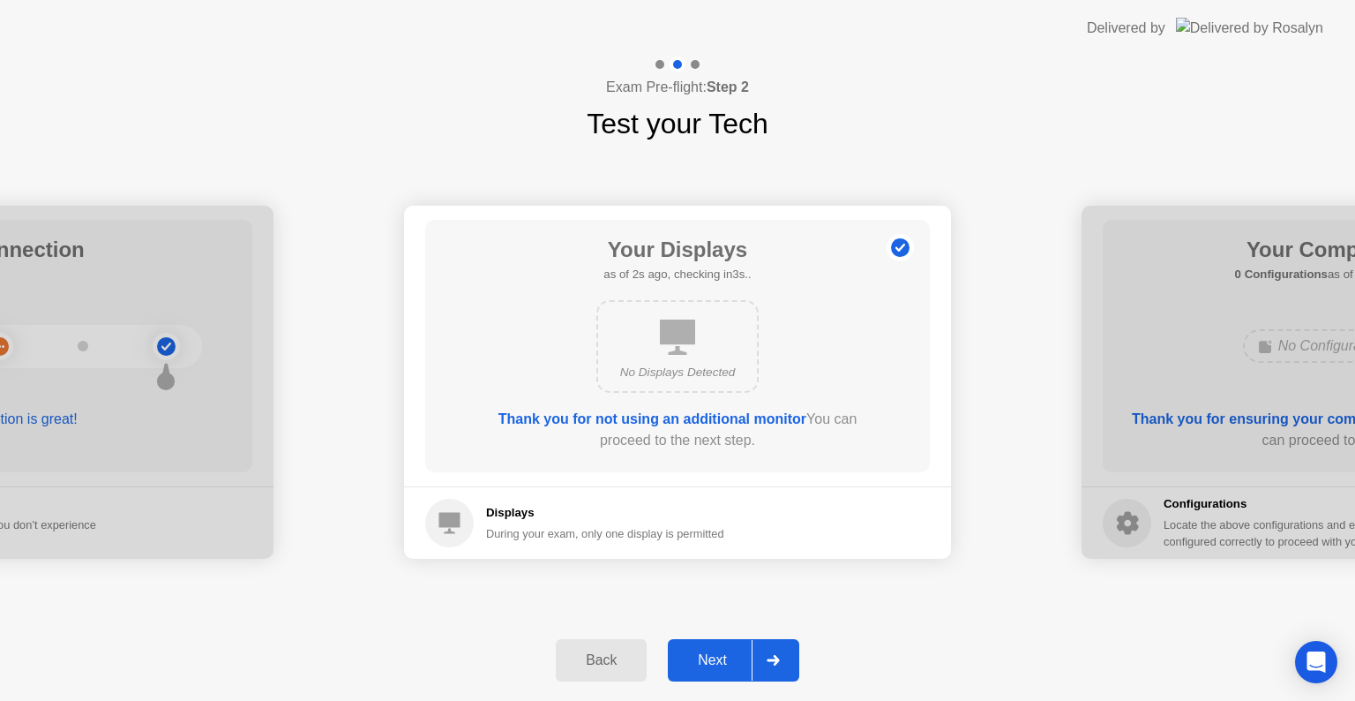
click at [739, 652] on div "Next" at bounding box center [712, 660] width 79 height 16
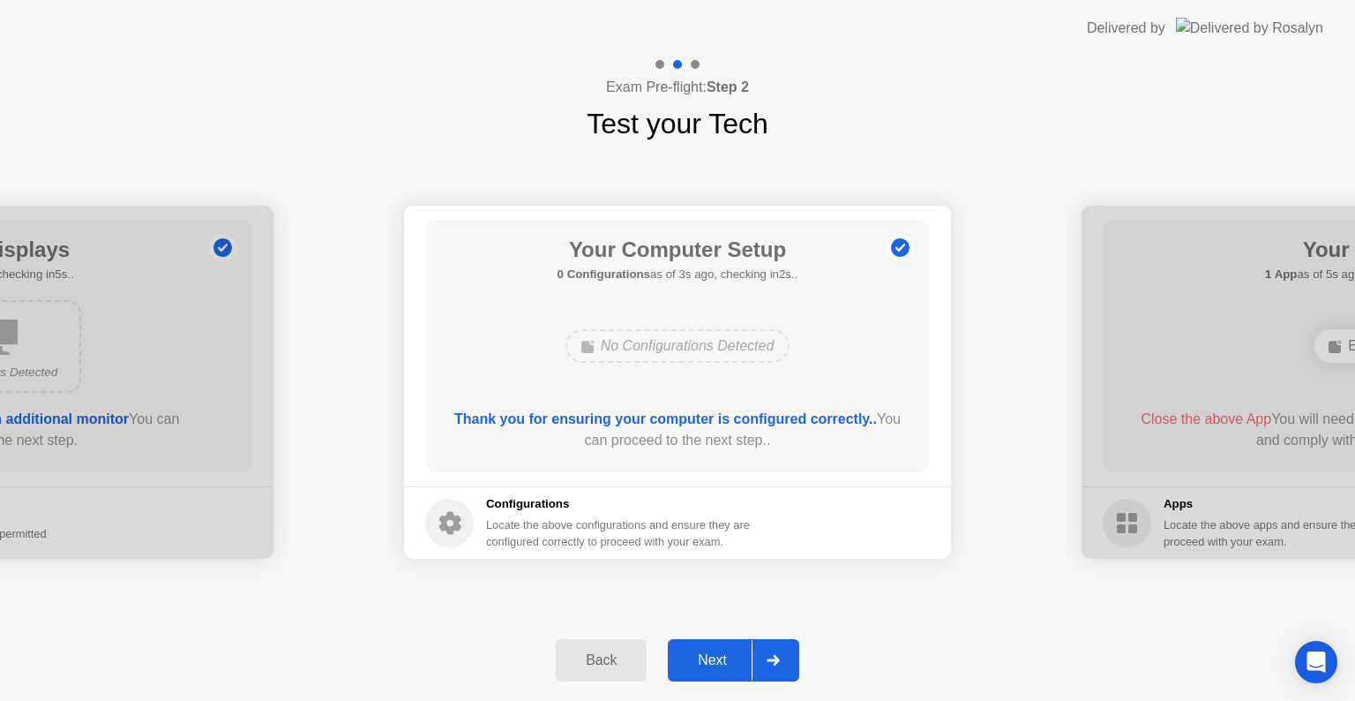
click at [739, 652] on div "Next" at bounding box center [712, 660] width 79 height 16
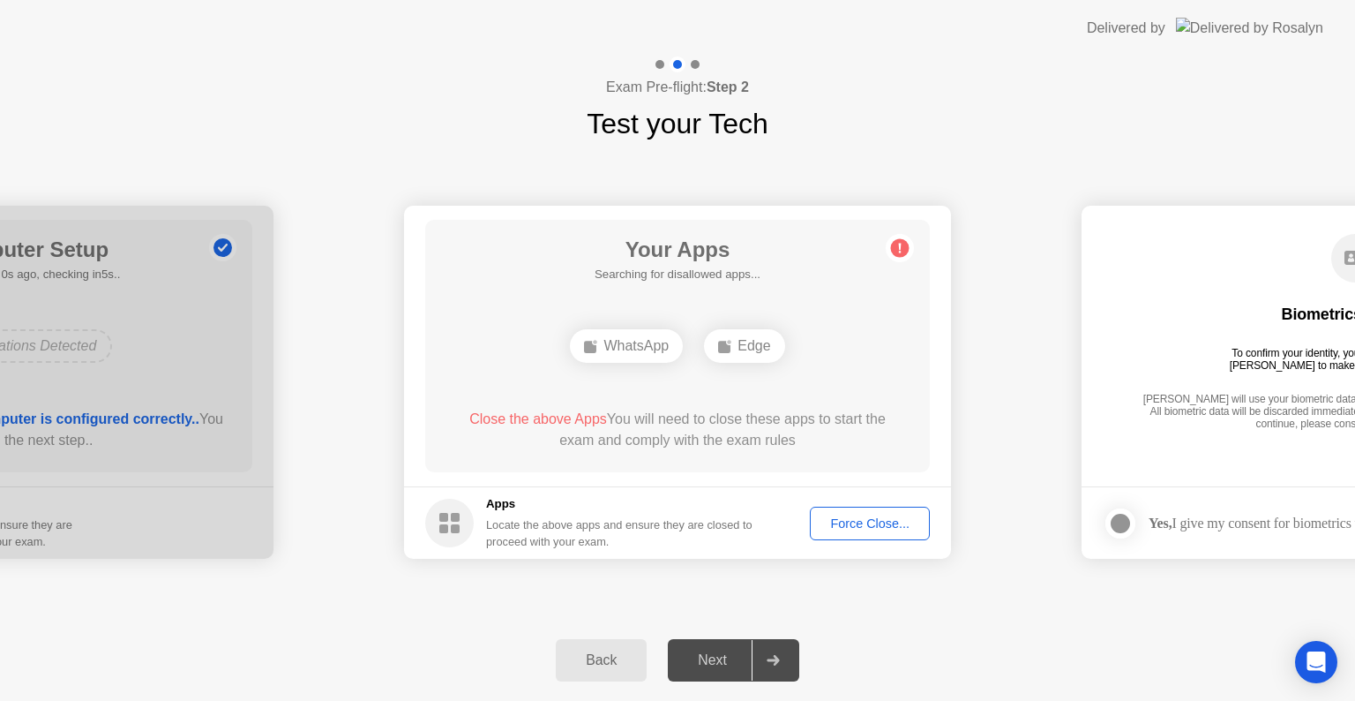
drag, startPoint x: 659, startPoint y: 361, endPoint x: 885, endPoint y: 514, distance: 272.6
click at [885, 514] on app-apps "Your Apps Searching for disallowed apps... WhatsApp Edge Close the above Apps Y…" at bounding box center [677, 382] width 547 height 353
click at [885, 516] on div "Force Close..." at bounding box center [870, 523] width 108 height 14
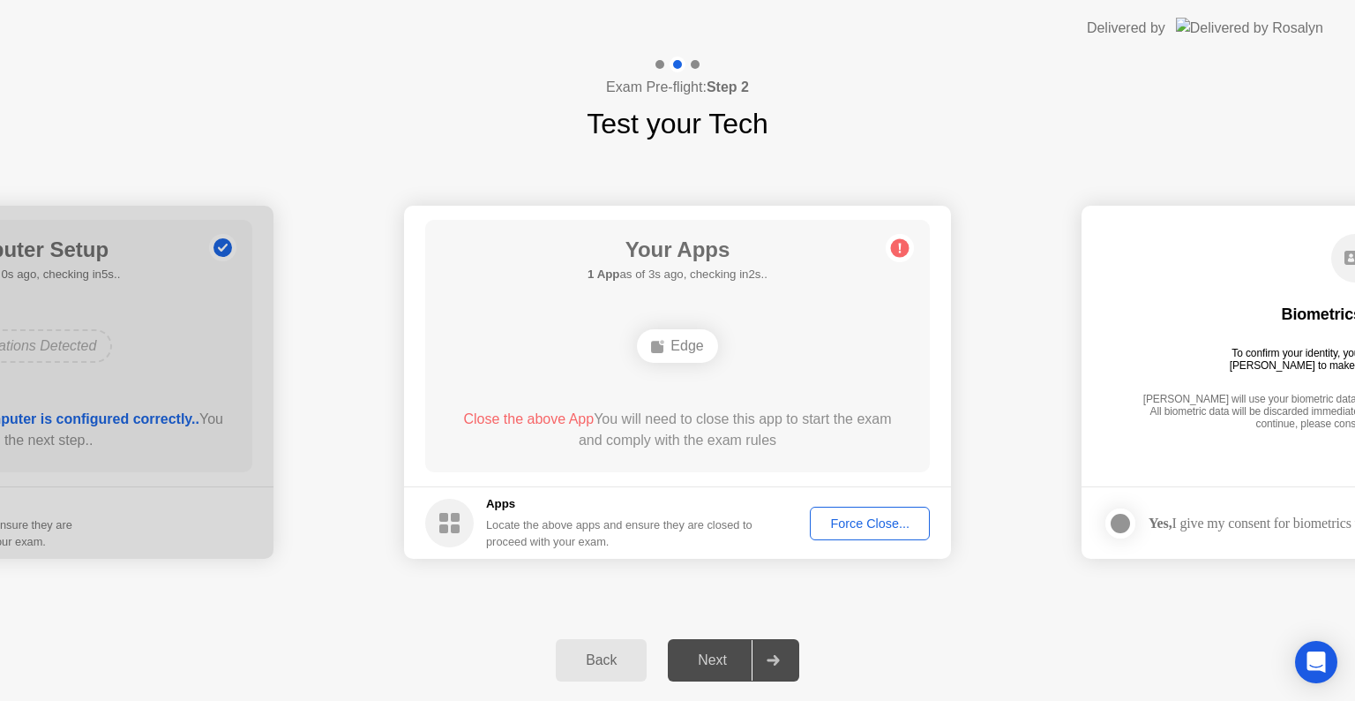
click at [871, 380] on div "Your Apps 1 App as of 3s ago, checking in2s.. Edge Close the above App You will…" at bounding box center [677, 346] width 505 height 252
click at [870, 526] on div "Force Close..." at bounding box center [870, 523] width 108 height 14
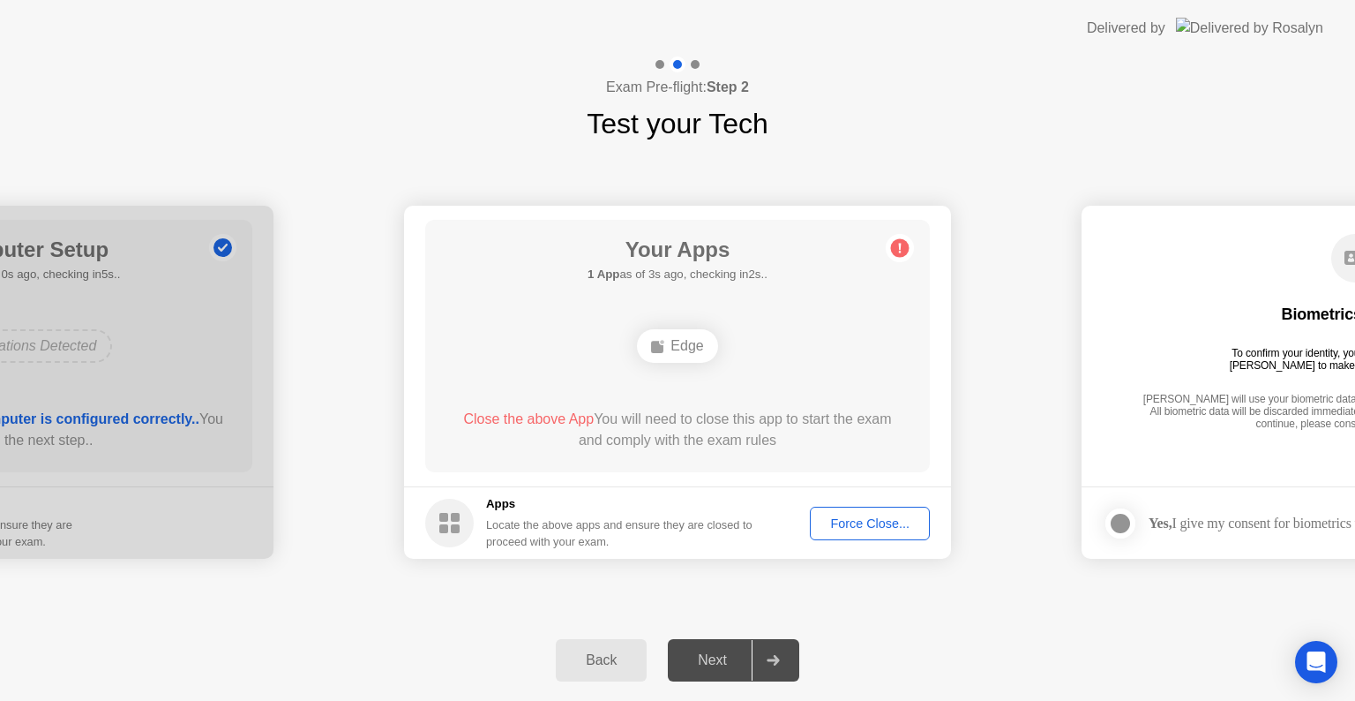
click at [860, 522] on div "Force Close..." at bounding box center [870, 523] width 108 height 14
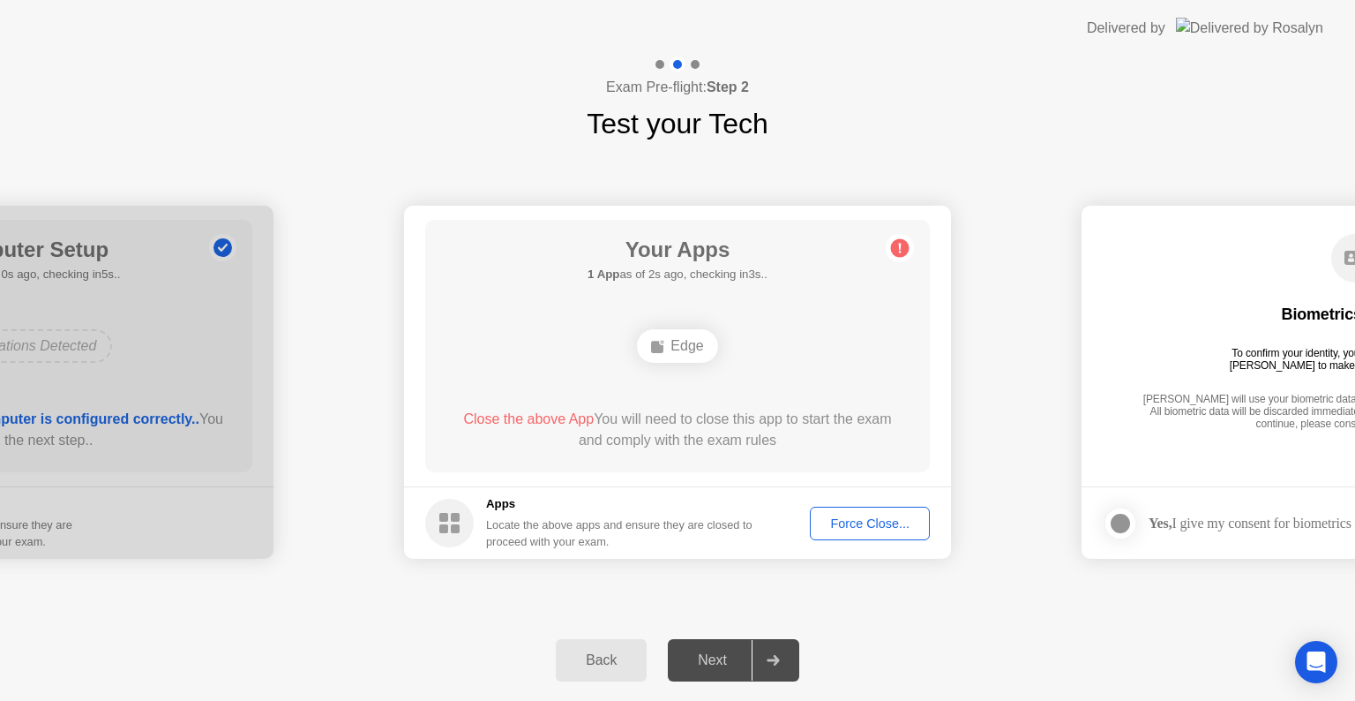
click at [851, 516] on div "Force Close..." at bounding box center [870, 523] width 108 height 14
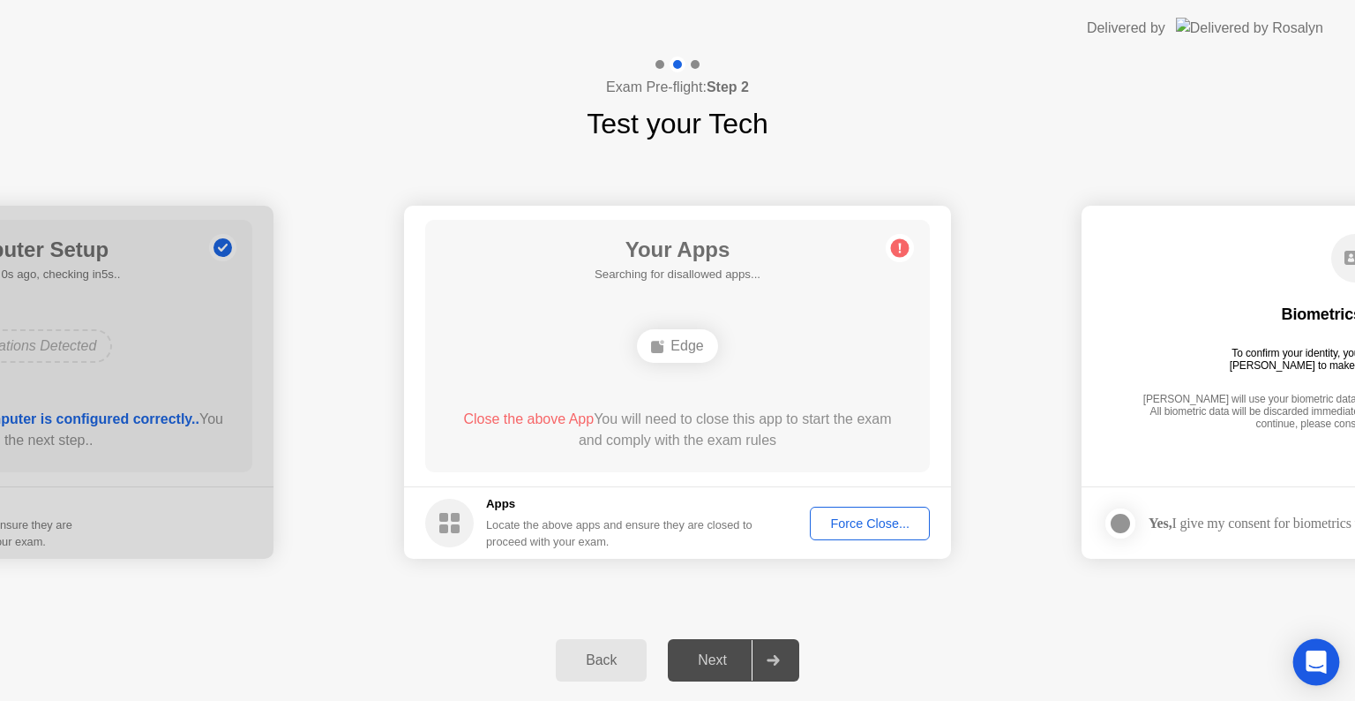
click at [1315, 643] on div "Open Intercom Messenger" at bounding box center [1317, 662] width 47 height 47
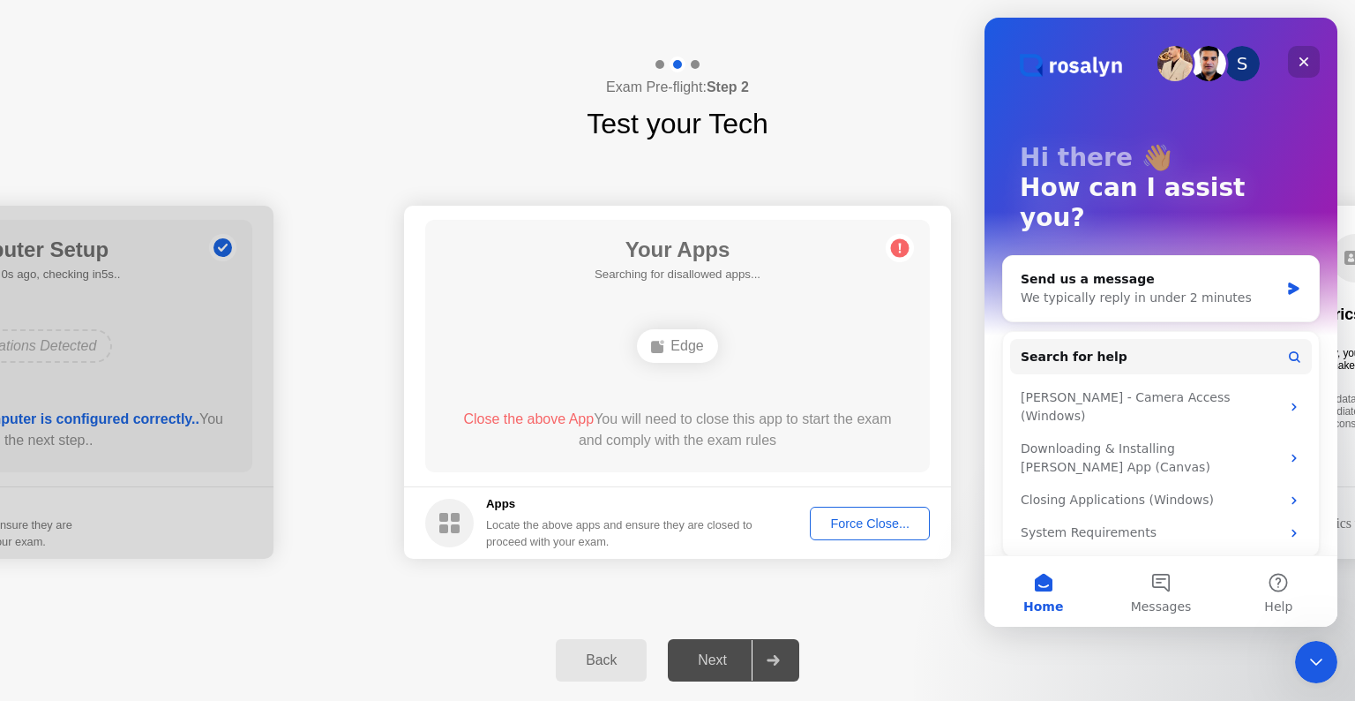
click at [1295, 61] on div "Close" at bounding box center [1304, 62] width 32 height 32
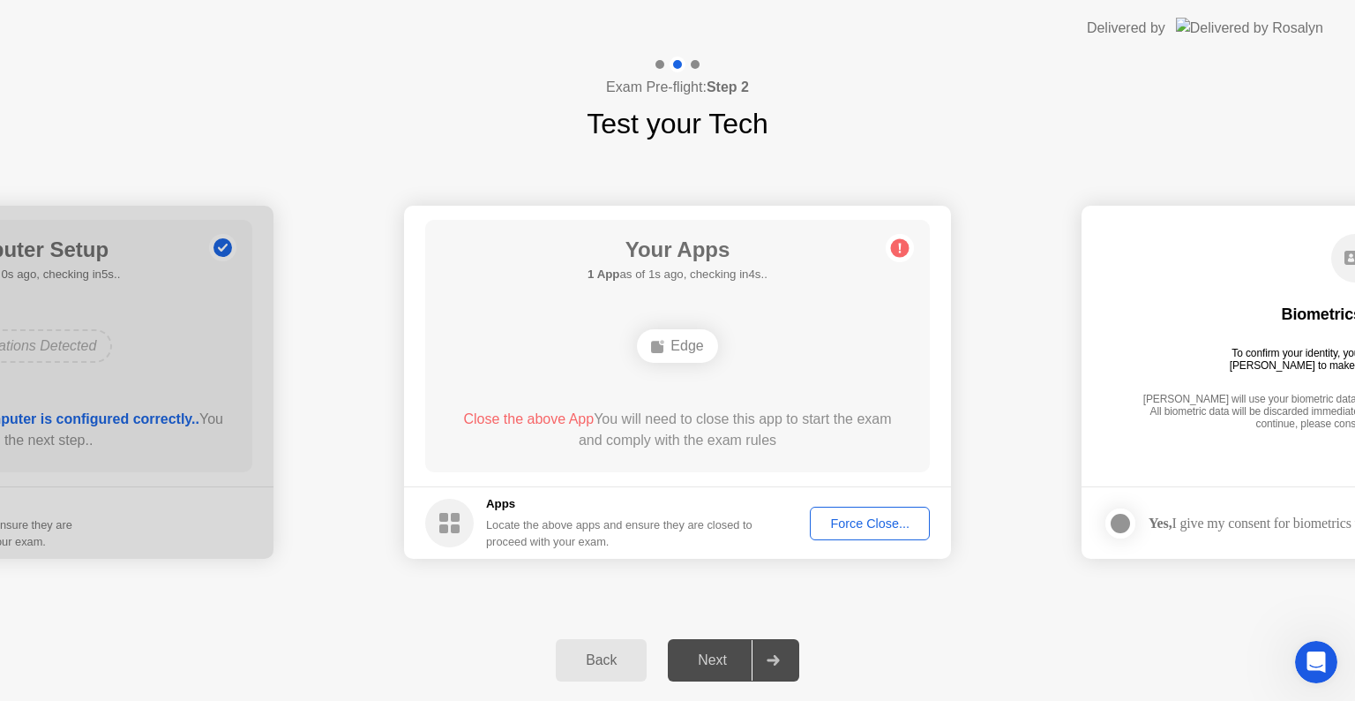
click at [887, 507] on button "Force Close..." at bounding box center [870, 524] width 120 height 34
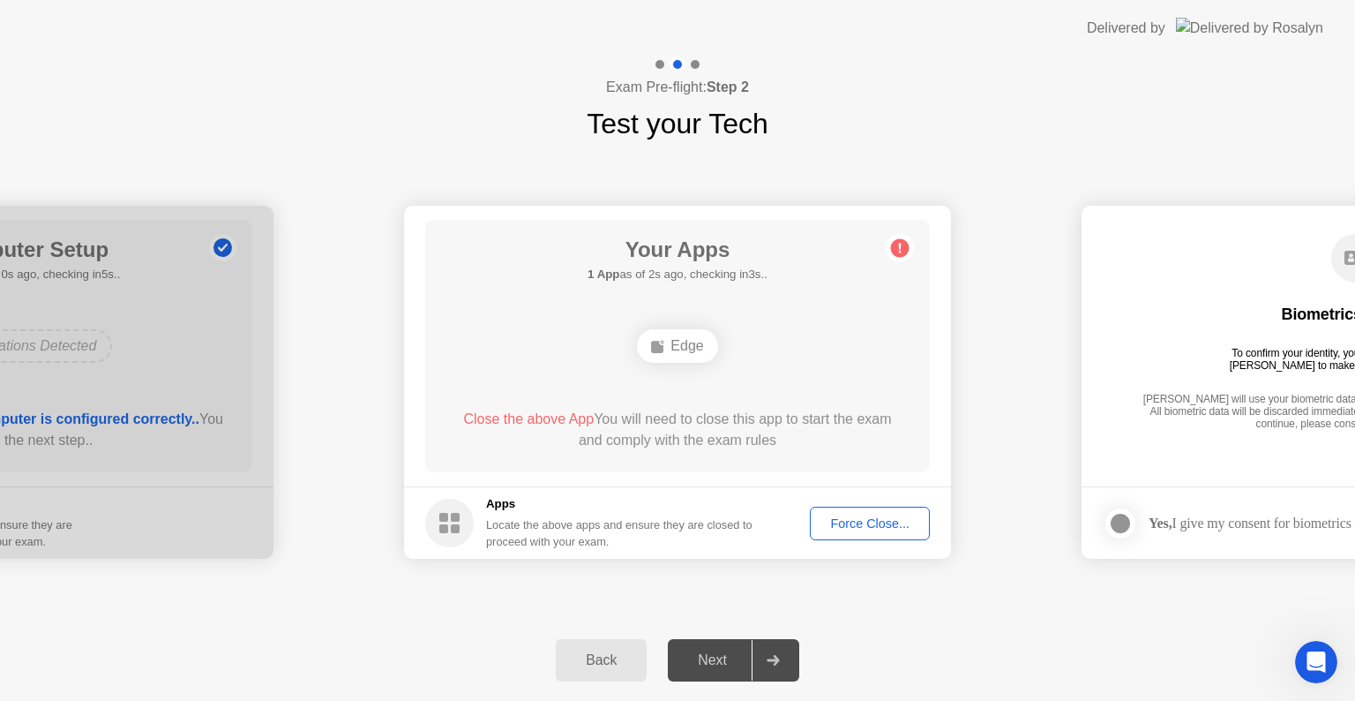
click at [864, 507] on button "Force Close..." at bounding box center [870, 524] width 120 height 34
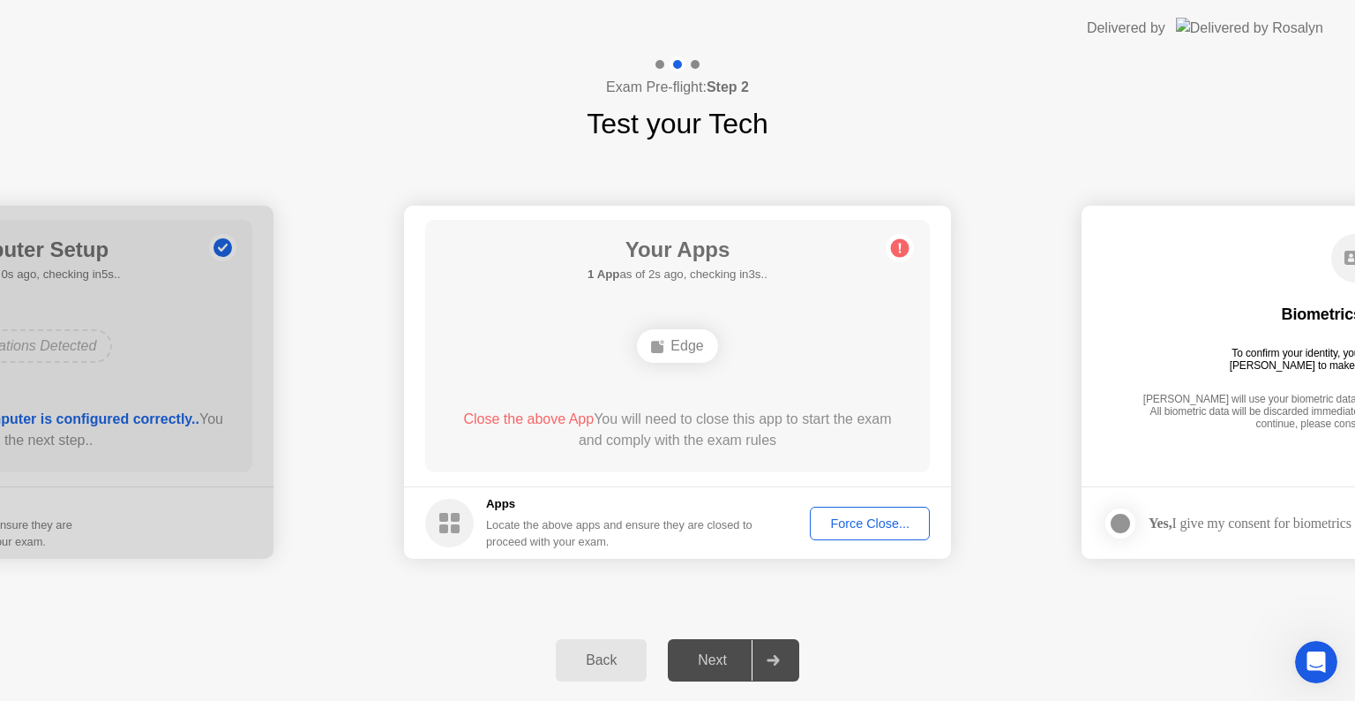
click at [877, 537] on button "Force Close..." at bounding box center [870, 524] width 120 height 34
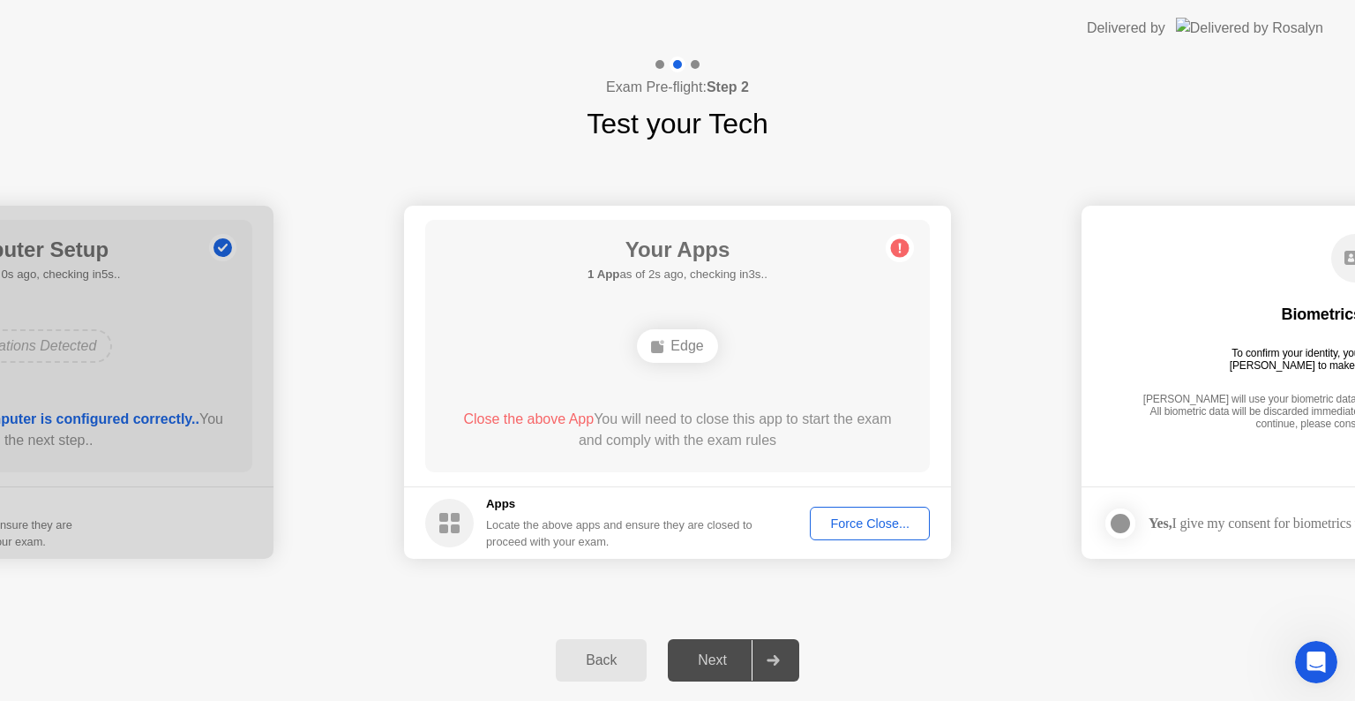
click at [858, 524] on div "Force Close..." at bounding box center [870, 523] width 108 height 14
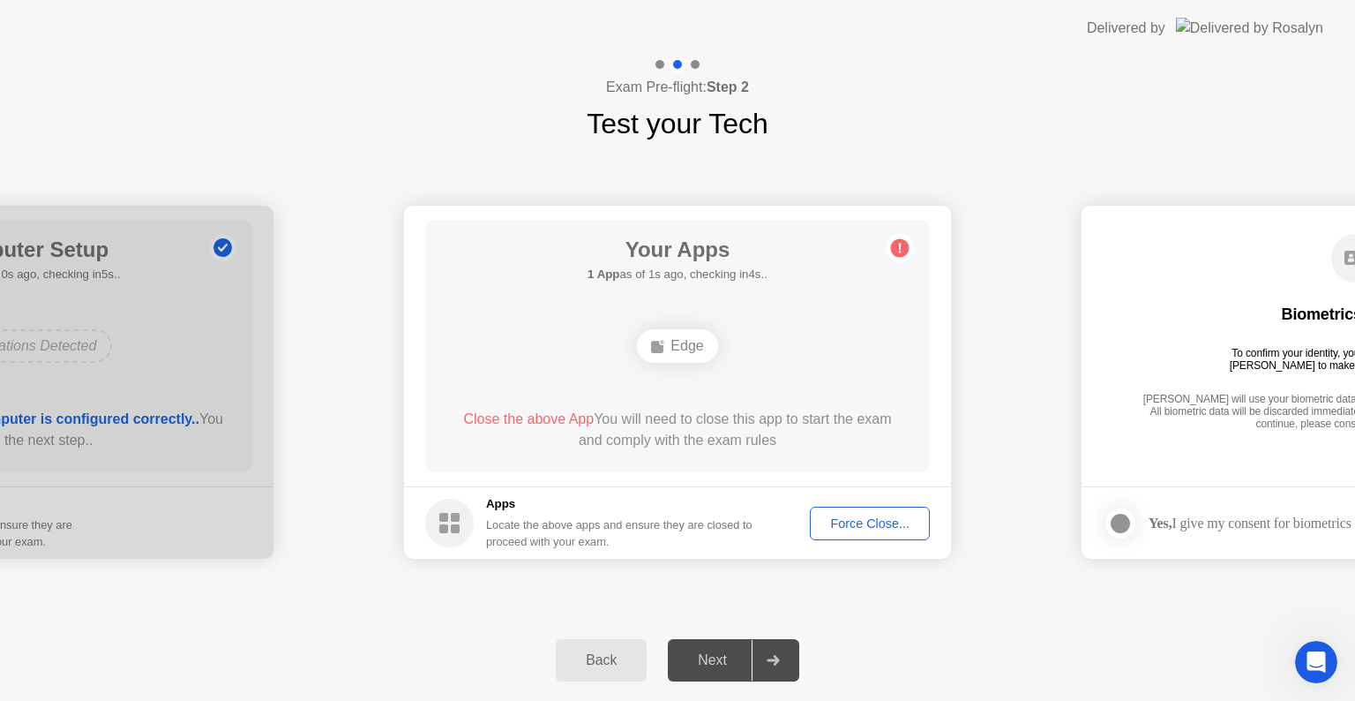
click at [886, 523] on div "Force Close..." at bounding box center [870, 523] width 108 height 14
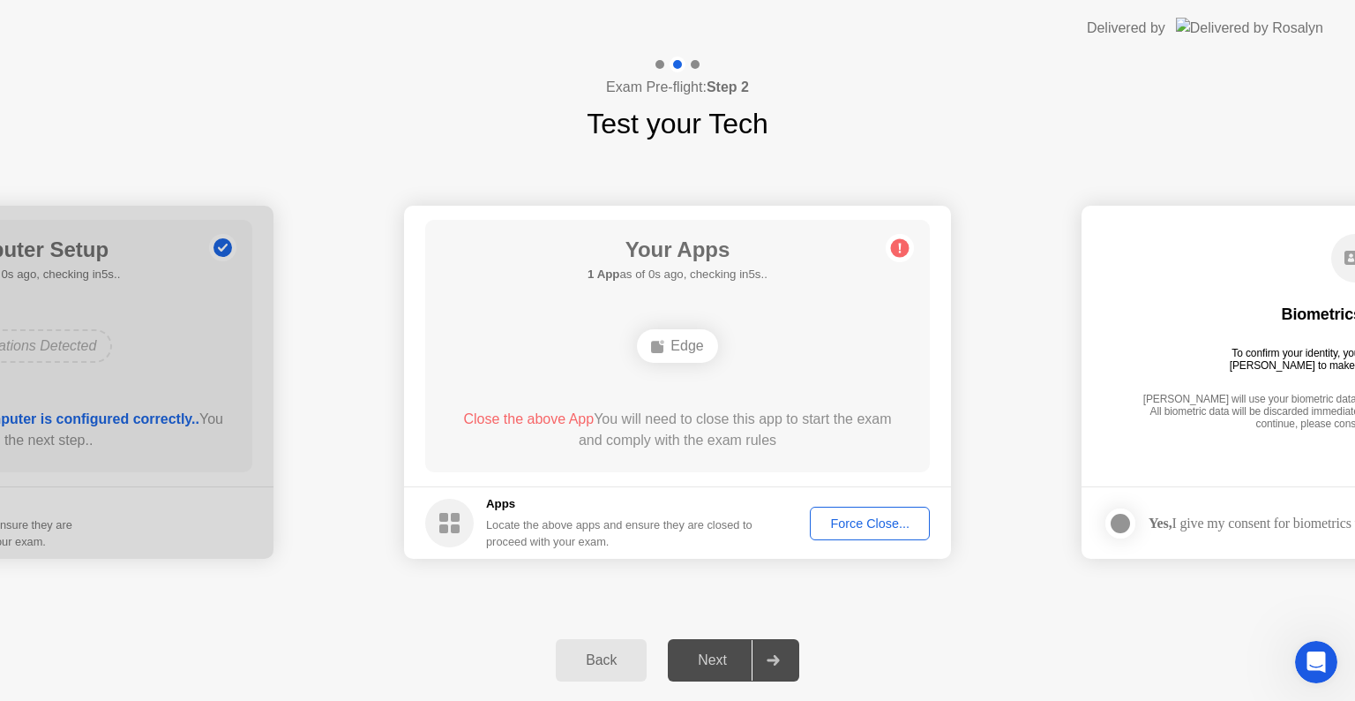
click at [885, 522] on div "Force Close..." at bounding box center [870, 523] width 108 height 14
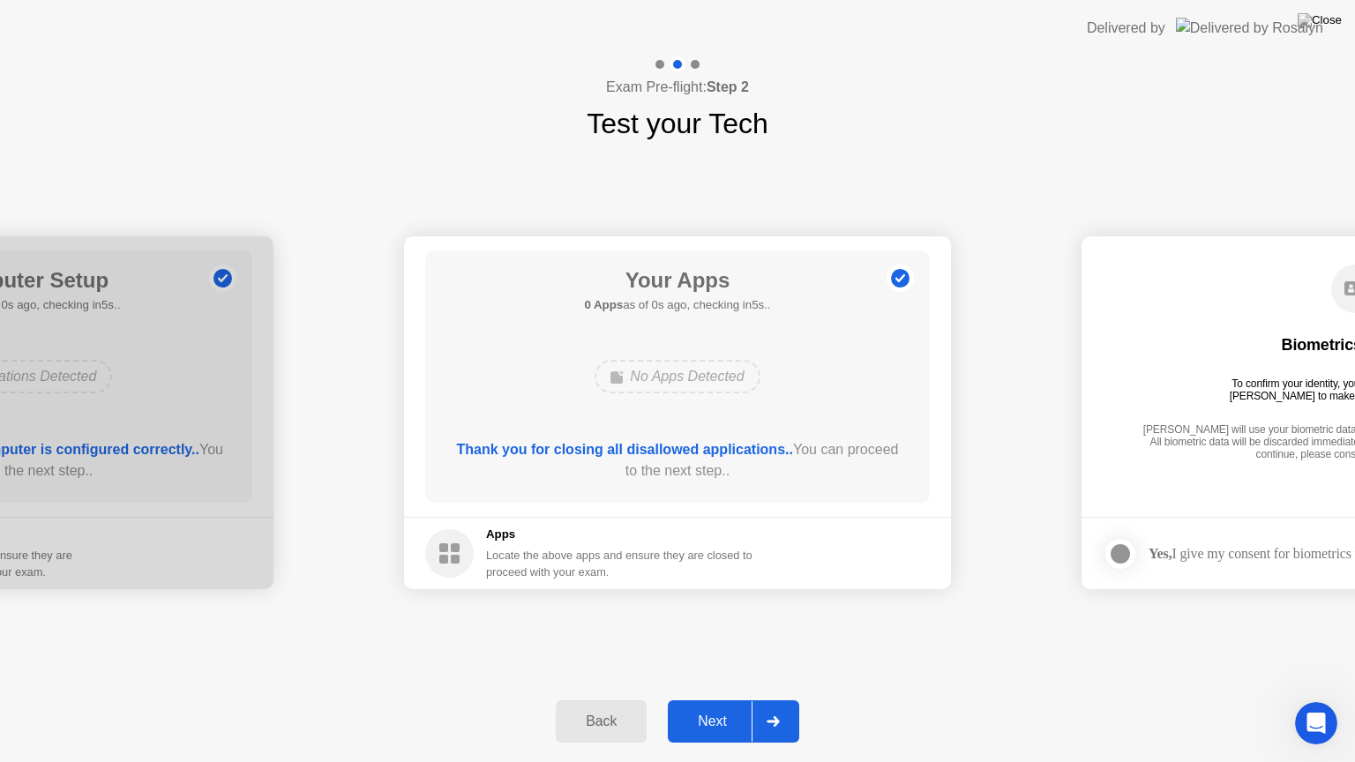
click at [729, 700] on div "Next" at bounding box center [712, 722] width 79 height 16
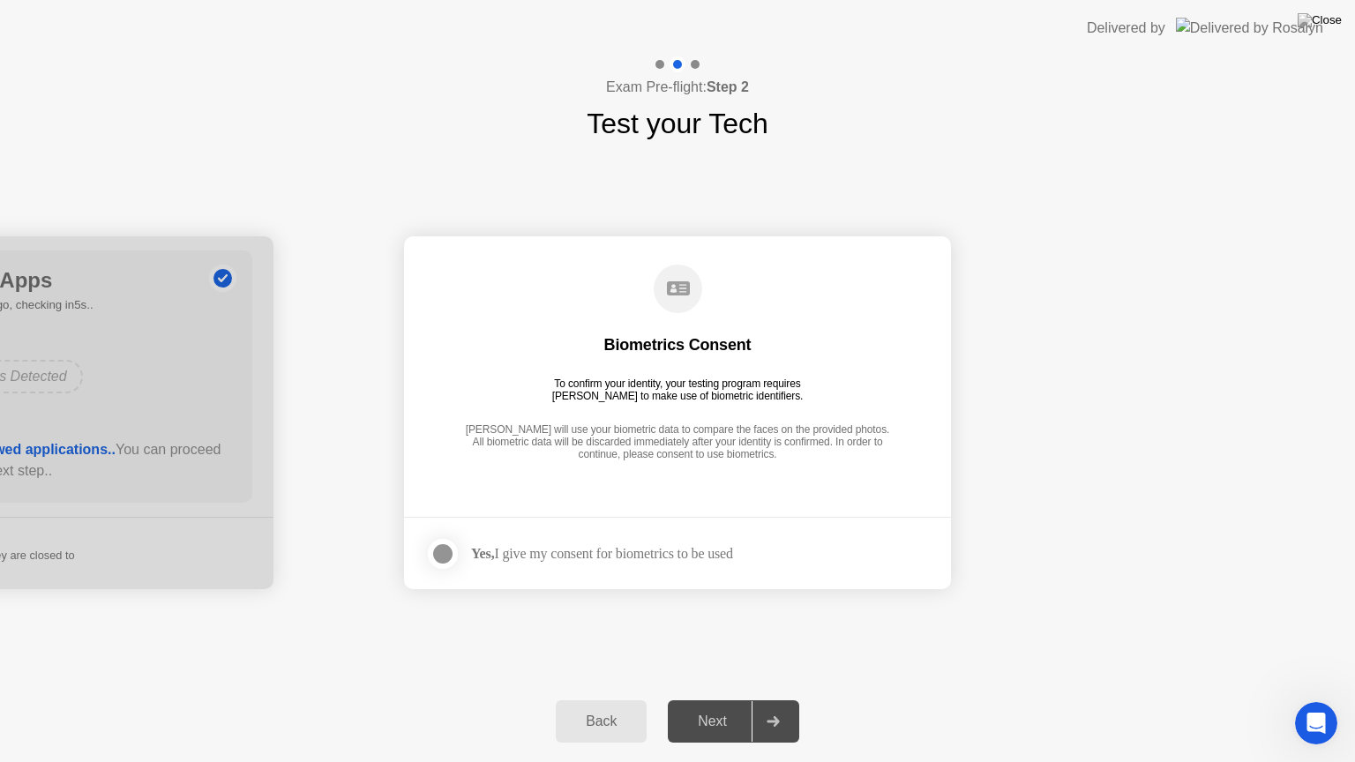
click at [444, 551] on div at bounding box center [442, 554] width 21 height 21
click at [709, 700] on div "Next" at bounding box center [712, 722] width 79 height 16
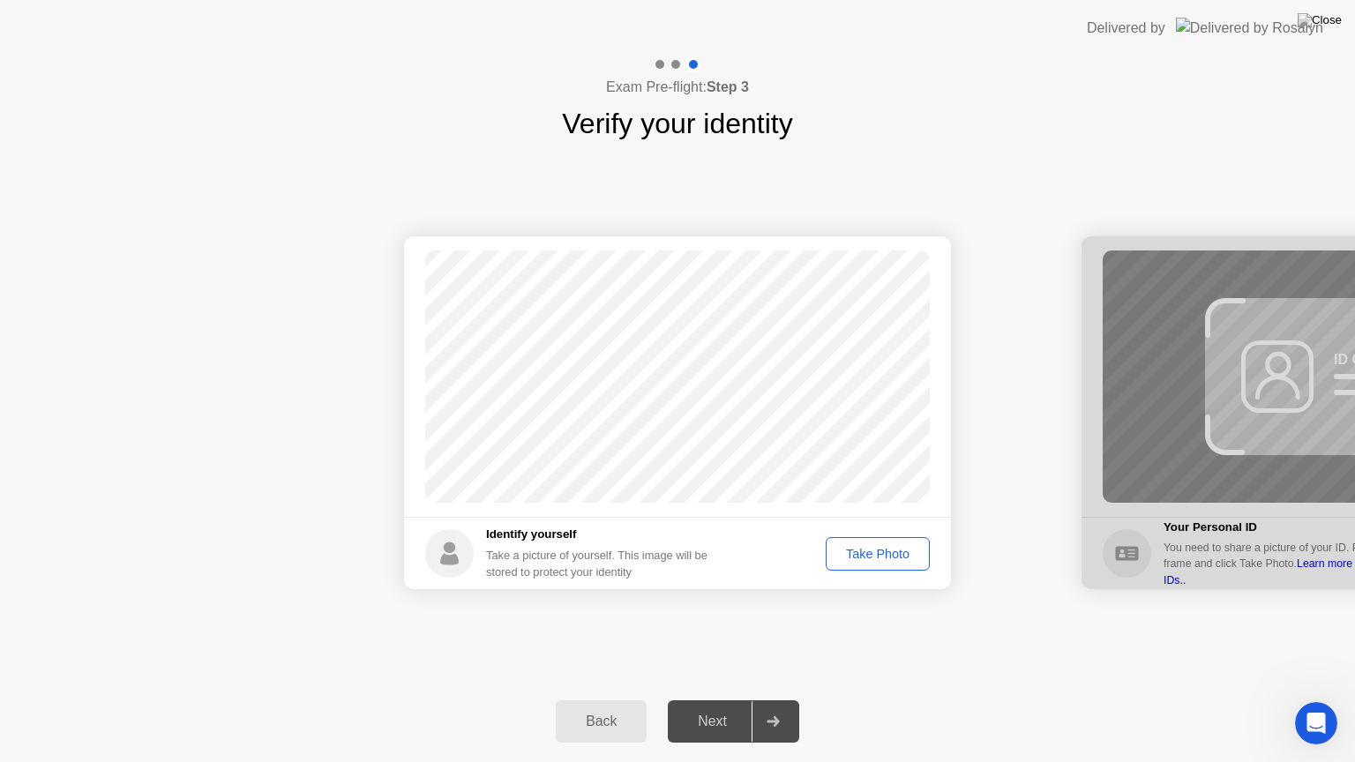
click at [868, 550] on div "Take Photo" at bounding box center [878, 554] width 92 height 14
click at [747, 700] on div "Next" at bounding box center [712, 722] width 79 height 16
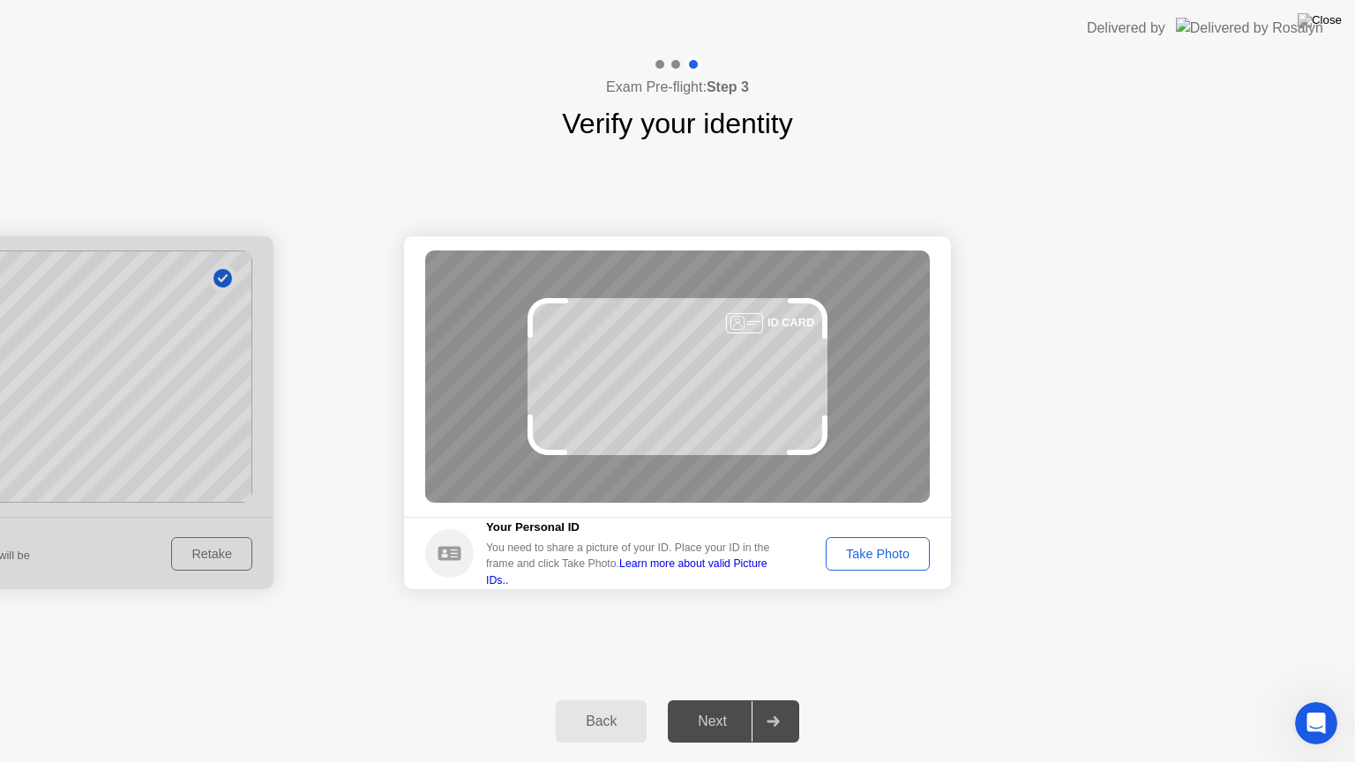
click at [859, 542] on button "Take Photo" at bounding box center [878, 554] width 104 height 34
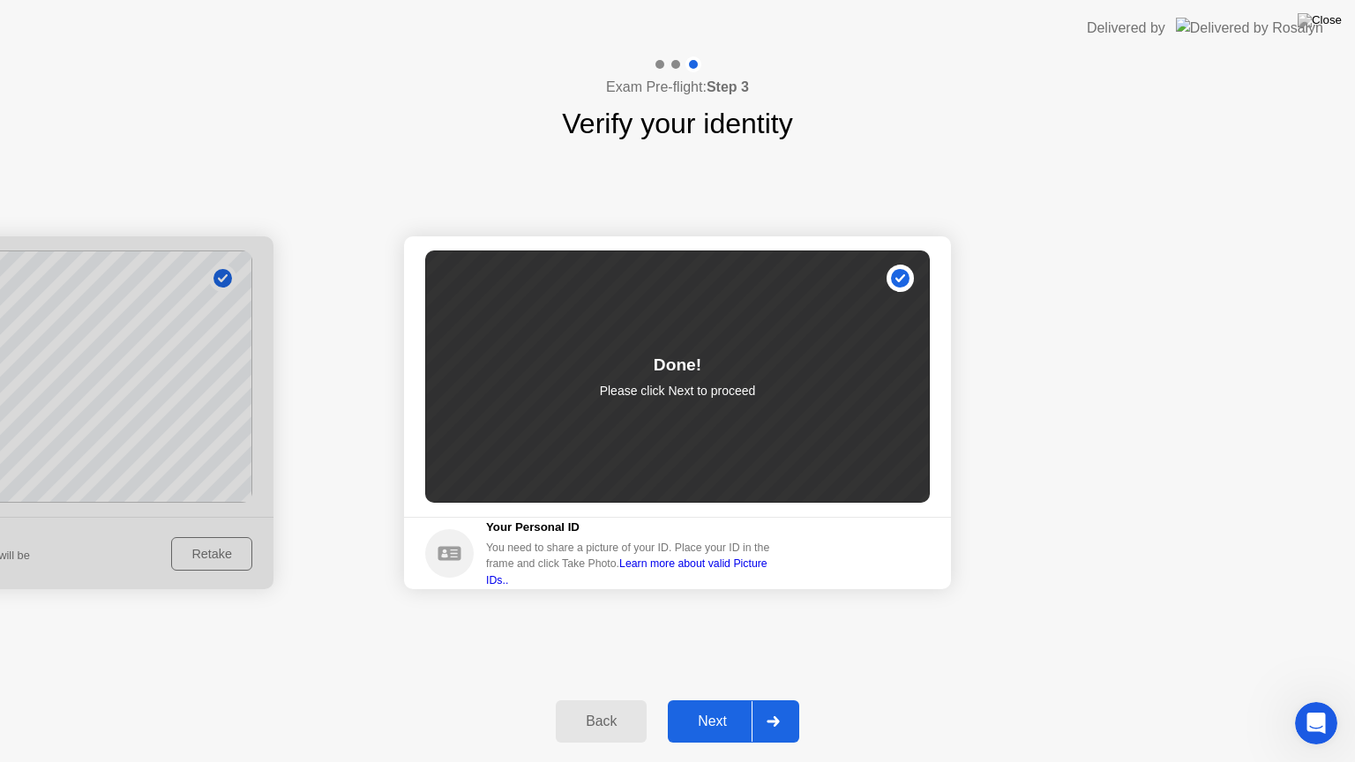
click at [731, 700] on button "Next" at bounding box center [733, 722] width 131 height 42
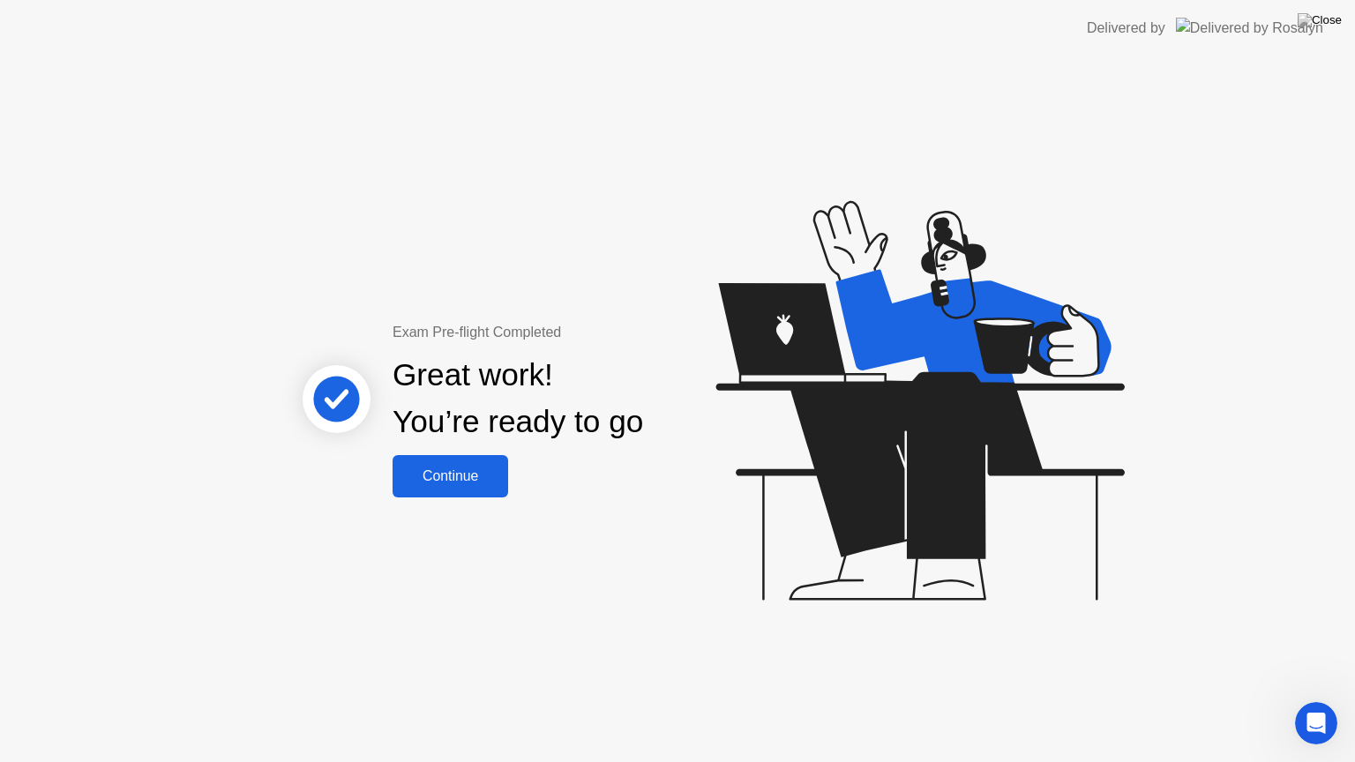
click at [439, 487] on button "Continue" at bounding box center [451, 476] width 116 height 42
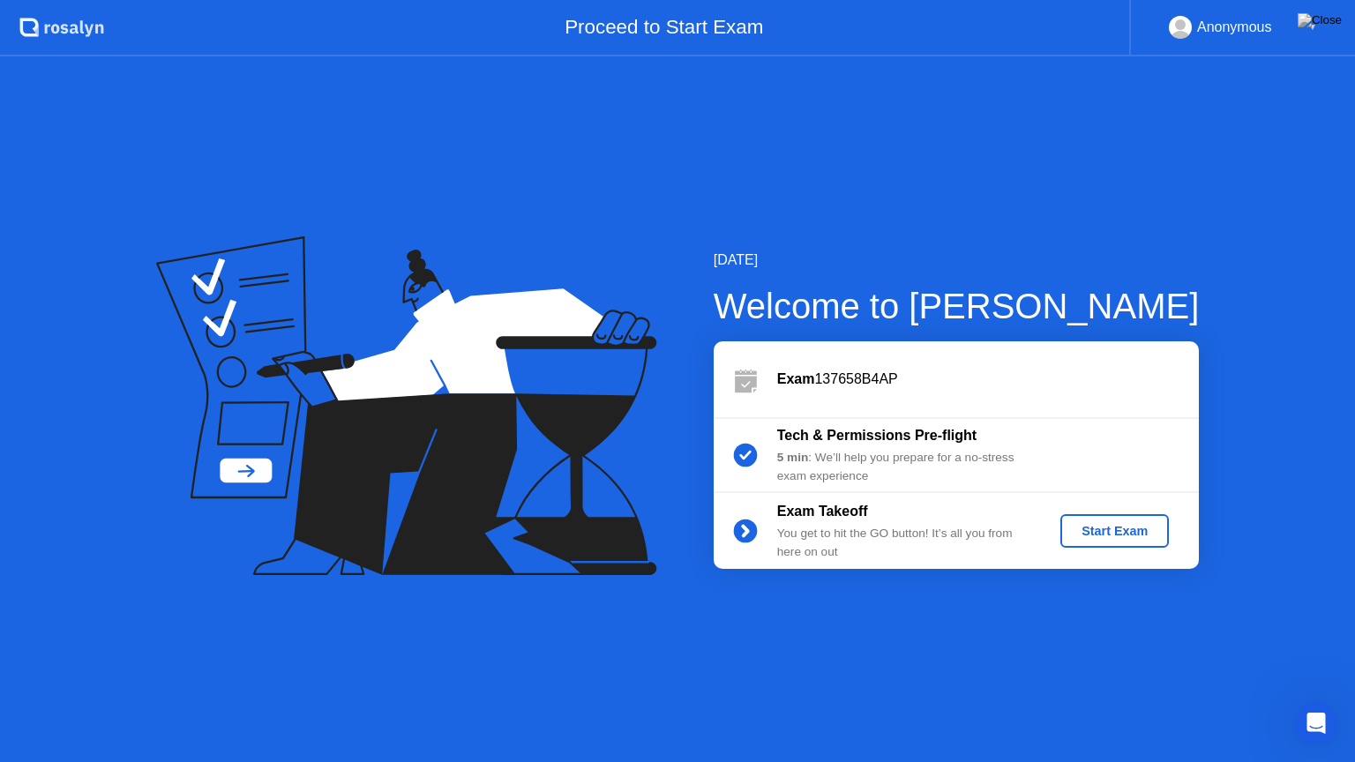
click at [1105, 536] on div "Start Exam" at bounding box center [1115, 531] width 94 height 14
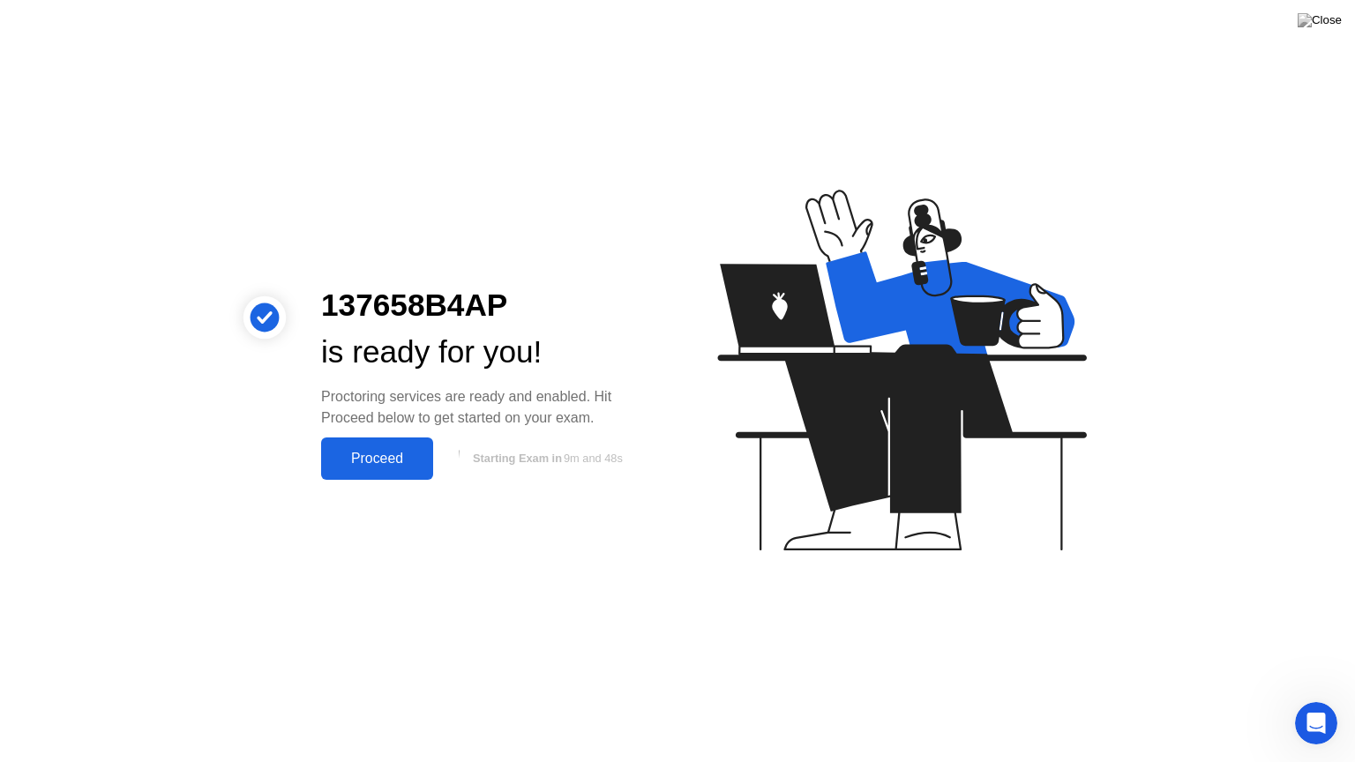
click at [381, 443] on button "Proceed" at bounding box center [377, 459] width 112 height 42
